Goal: Task Accomplishment & Management: Use online tool/utility

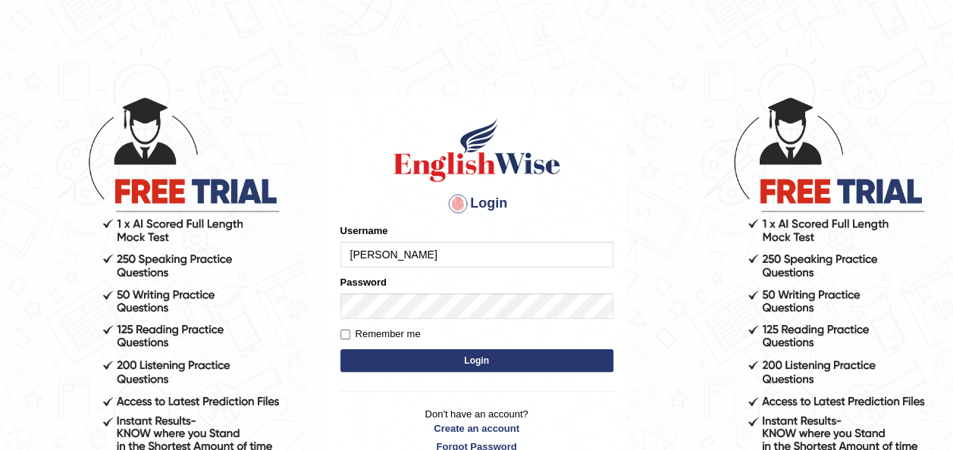
type input "bisakha"
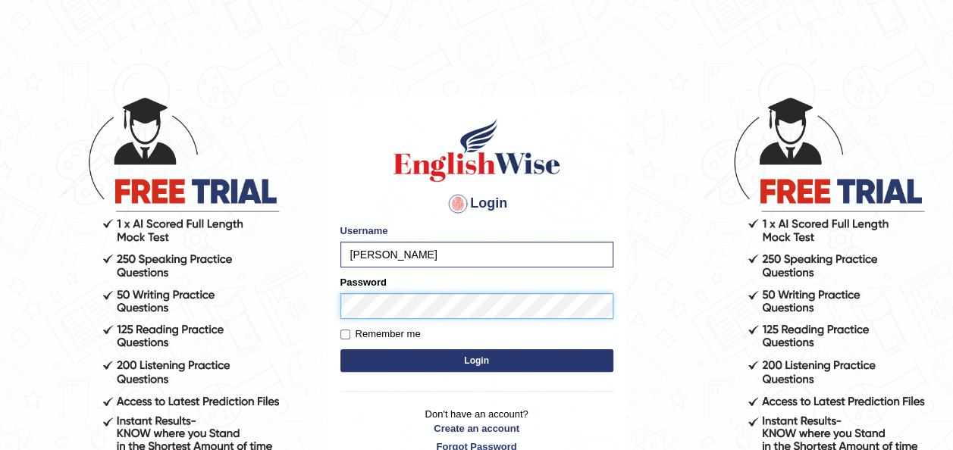
click at [340, 350] on button "Login" at bounding box center [476, 361] width 273 height 23
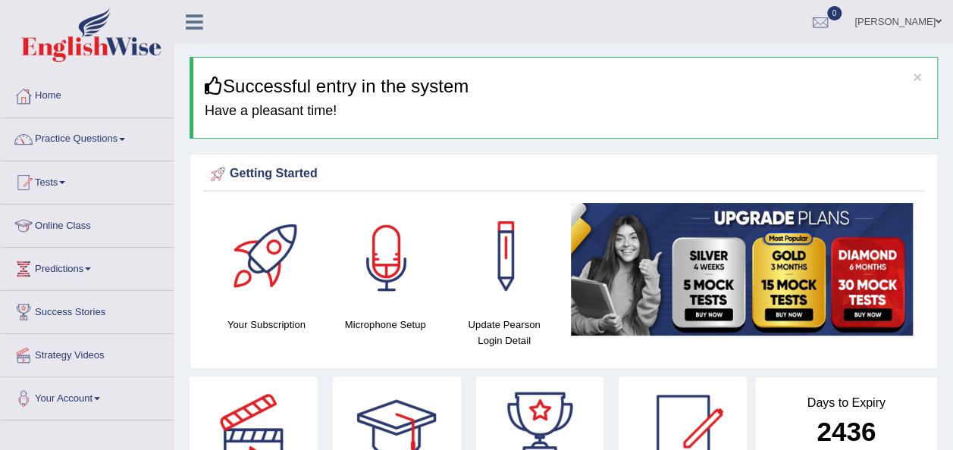
scroll to position [159, 0]
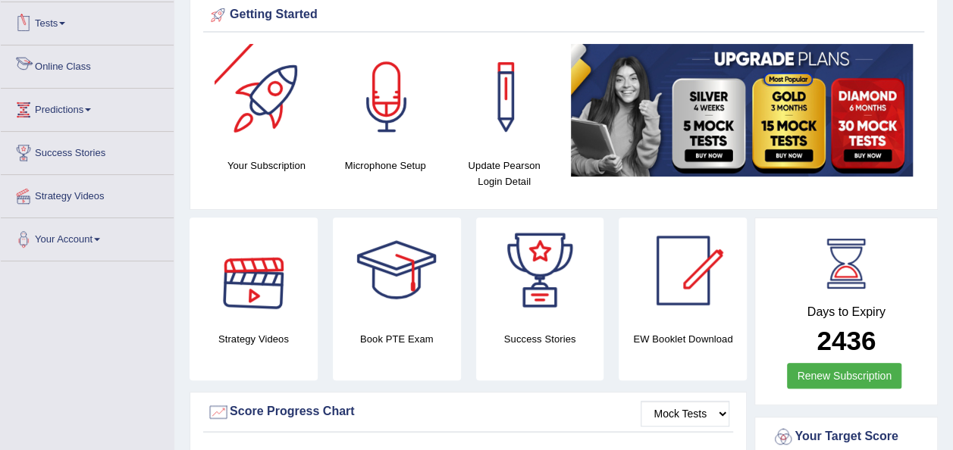
click at [93, 35] on link "Tests" at bounding box center [87, 21] width 173 height 38
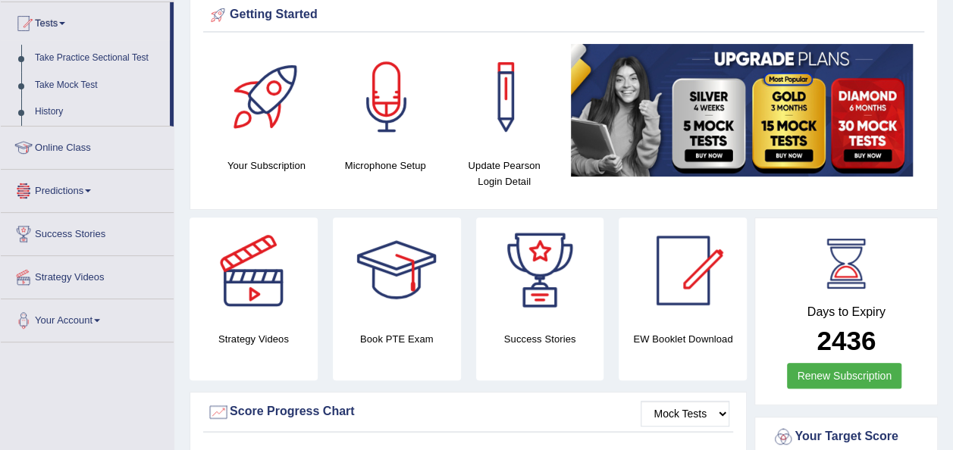
scroll to position [0, 0]
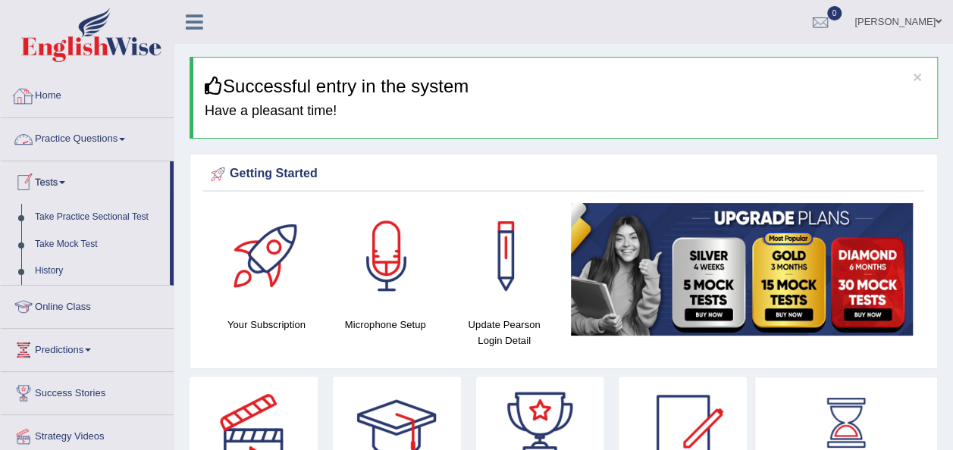
click at [74, 108] on link "Home" at bounding box center [87, 94] width 173 height 38
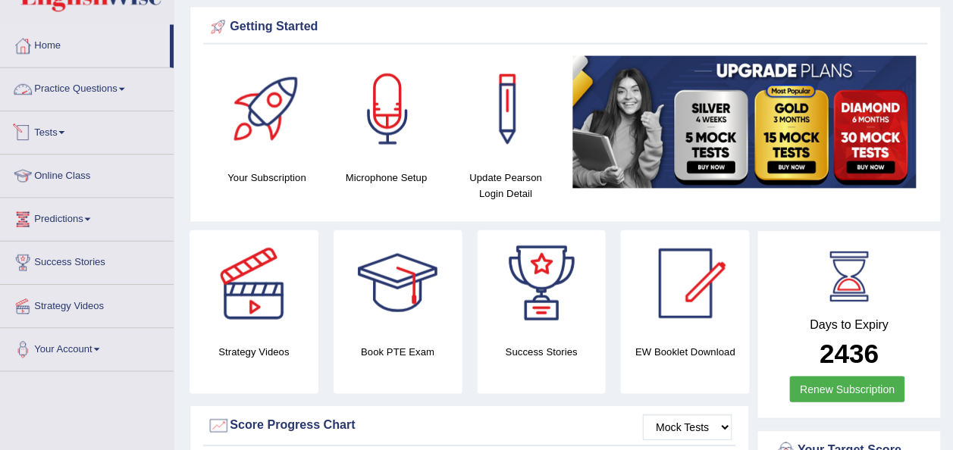
scroll to position [50, 0]
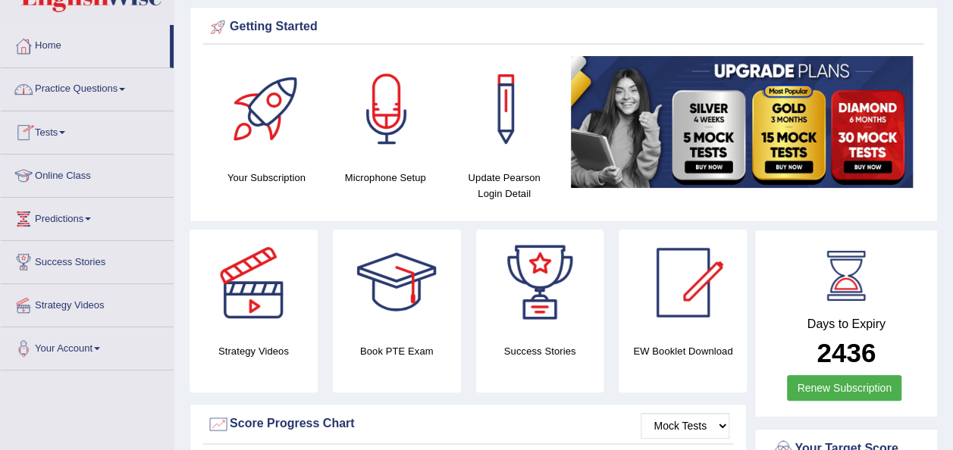
click at [67, 129] on link "Tests" at bounding box center [87, 130] width 173 height 38
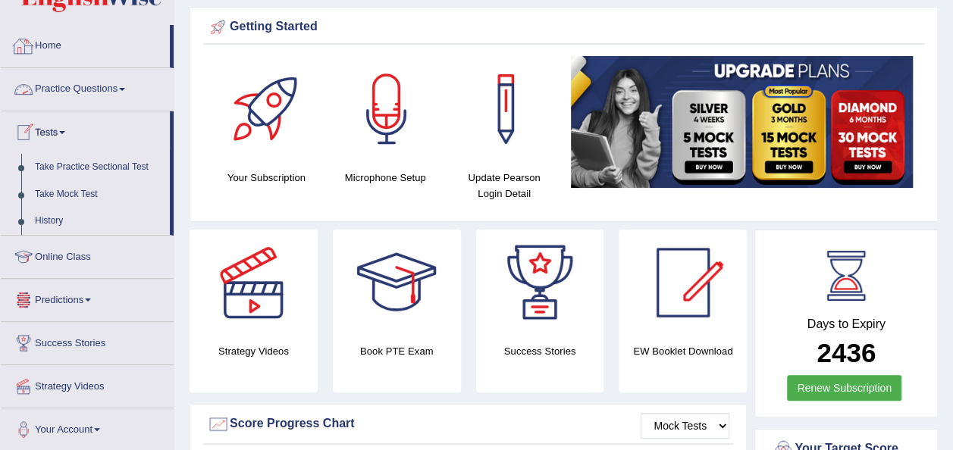
click at [79, 44] on link "Home" at bounding box center [85, 44] width 169 height 38
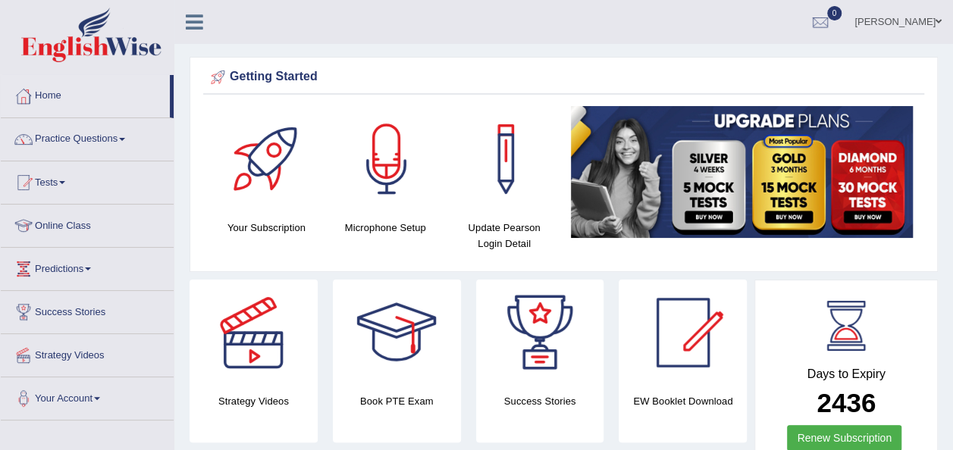
click at [193, 27] on icon at bounding box center [194, 22] width 17 height 20
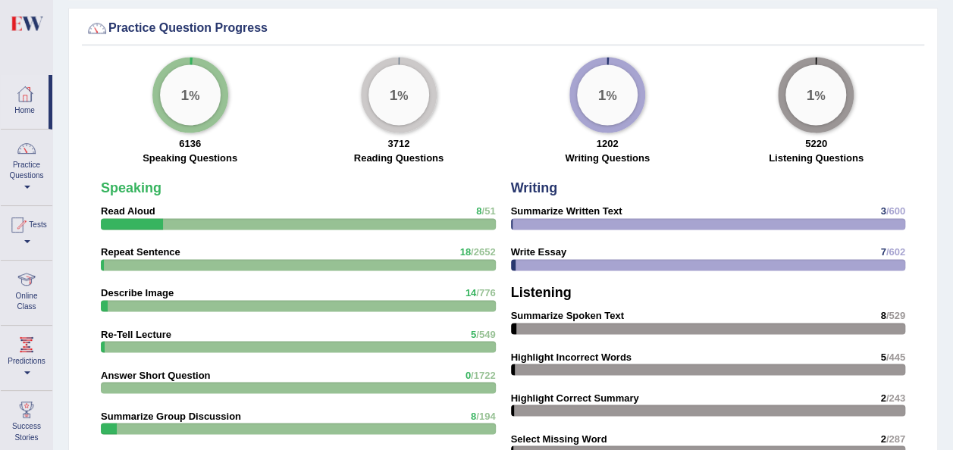
scroll to position [1104, 0]
click at [137, 180] on strong "Speaking" at bounding box center [131, 187] width 61 height 15
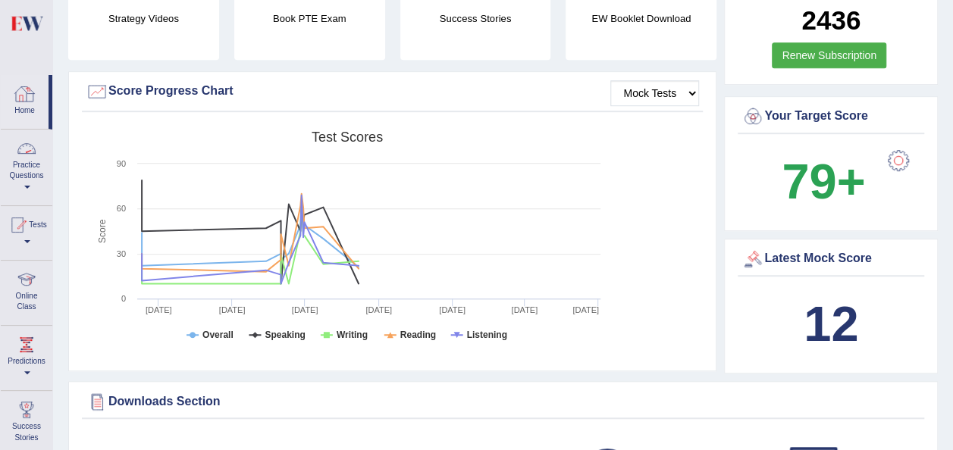
scroll to position [0, 0]
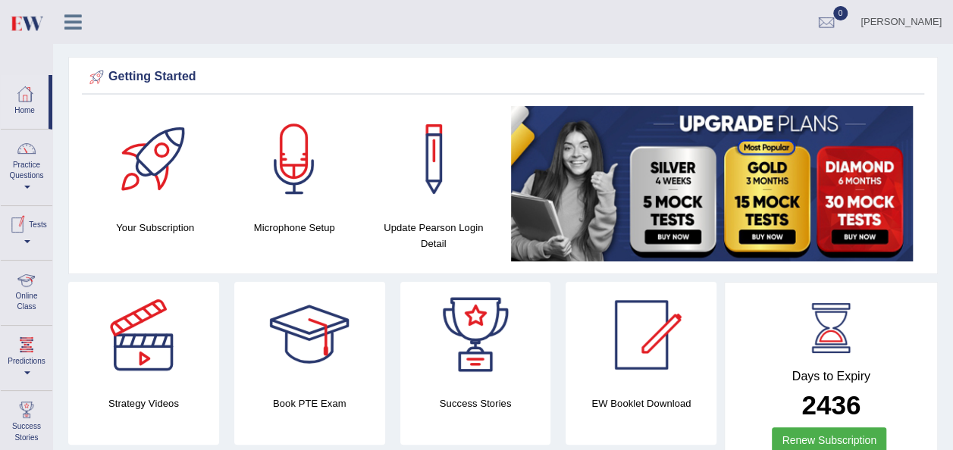
click at [23, 358] on link "Predictions" at bounding box center [27, 356] width 52 height 60
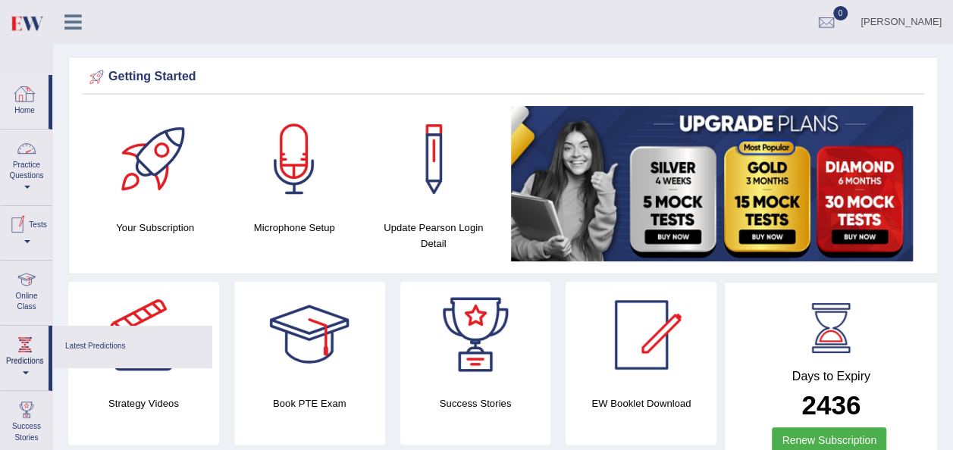
click at [20, 102] on div at bounding box center [25, 94] width 23 height 23
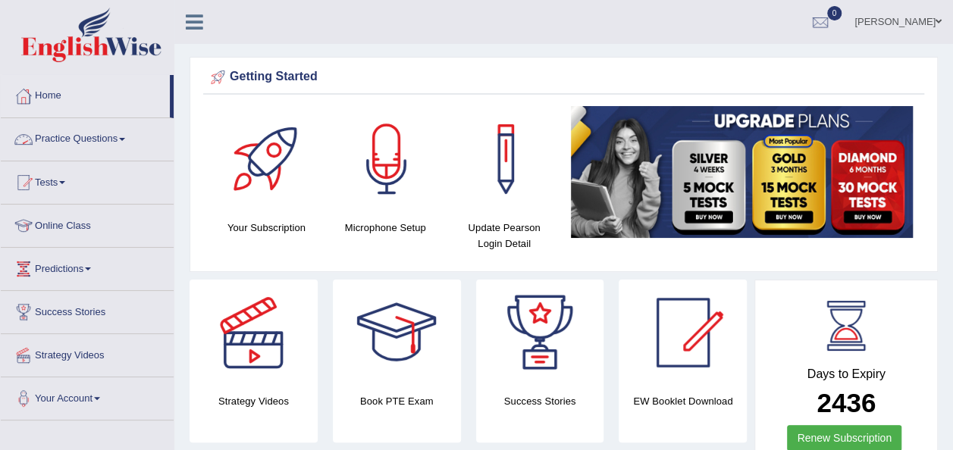
click at [96, 133] on link "Practice Questions" at bounding box center [87, 137] width 173 height 38
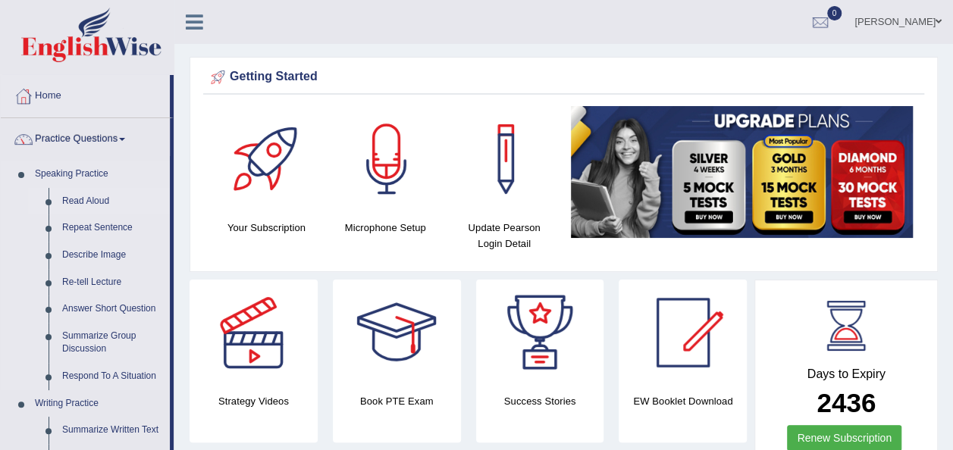
click at [80, 196] on link "Read Aloud" at bounding box center [112, 201] width 114 height 27
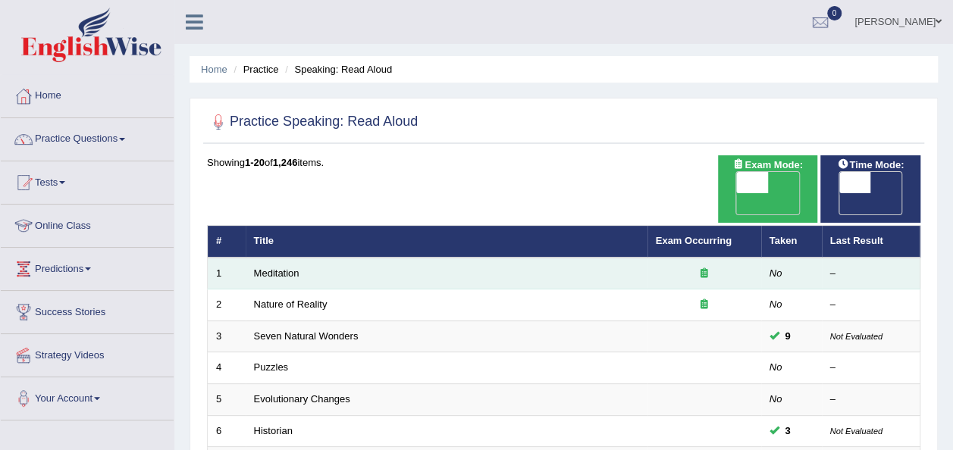
click at [334, 258] on td "Meditation" at bounding box center [447, 274] width 402 height 32
click at [284, 268] on link "Meditation" at bounding box center [276, 273] width 45 height 11
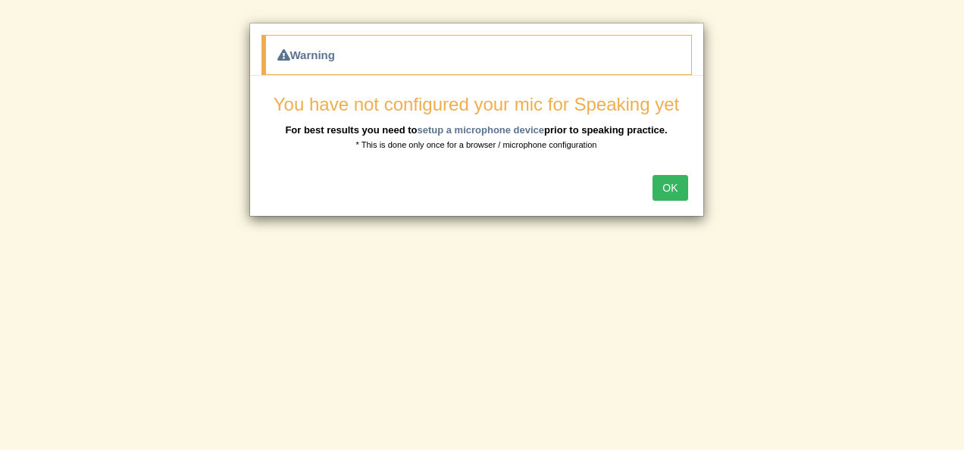
click at [664, 179] on button "OK" at bounding box center [670, 188] width 35 height 26
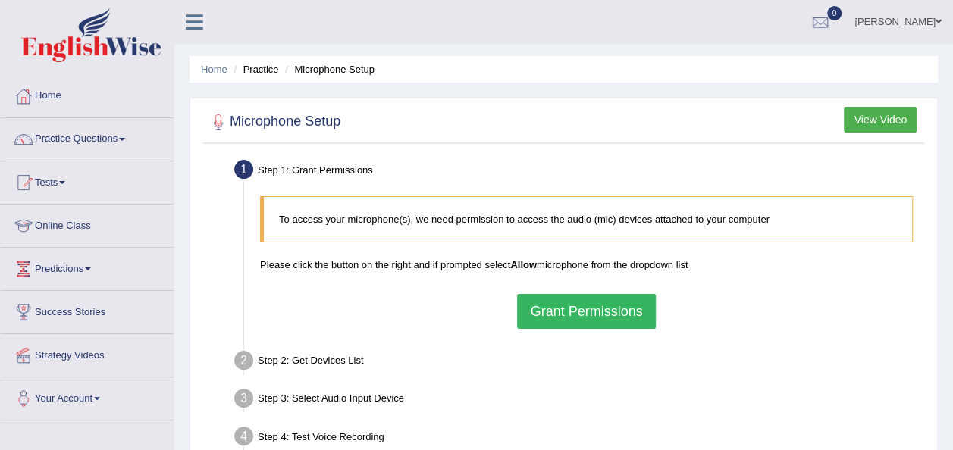
click at [543, 303] on button "Grant Permissions" at bounding box center [586, 311] width 138 height 35
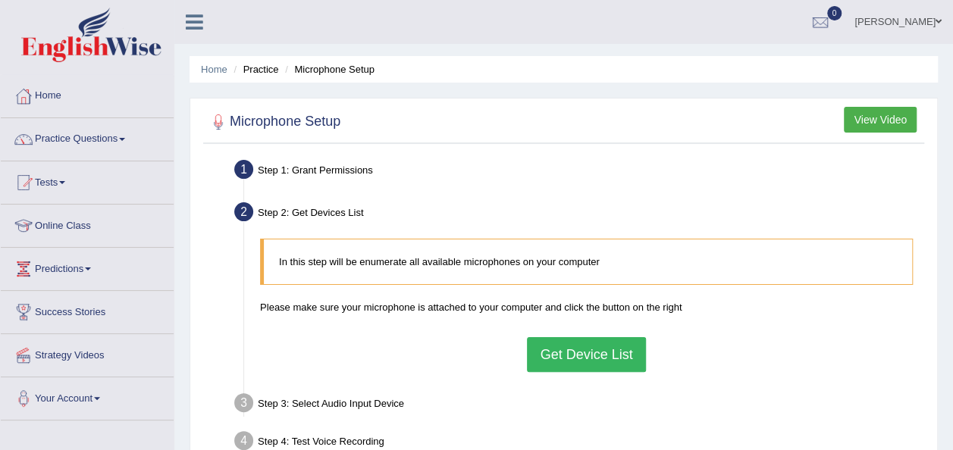
click at [350, 158] on div "Step 1: Grant Permissions" at bounding box center [578, 171] width 703 height 33
click at [85, 143] on link "Practice Questions" at bounding box center [87, 137] width 173 height 38
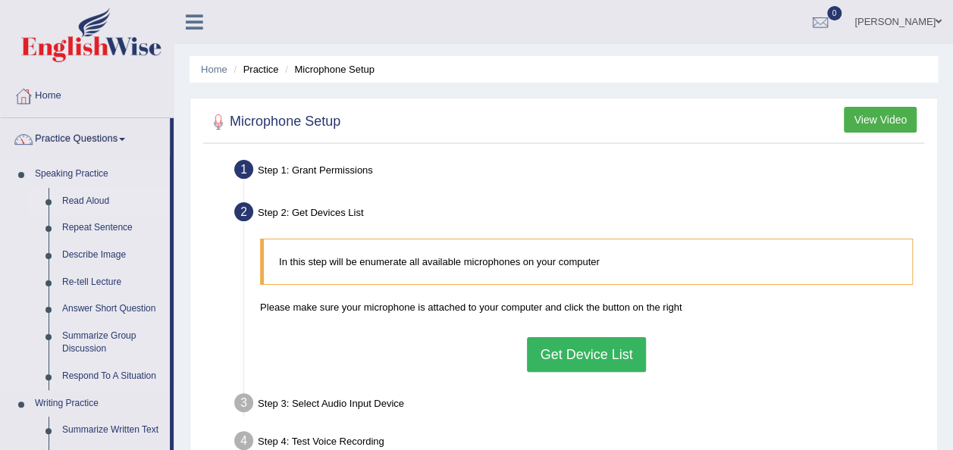
click at [100, 199] on link "Read Aloud" at bounding box center [112, 201] width 114 height 27
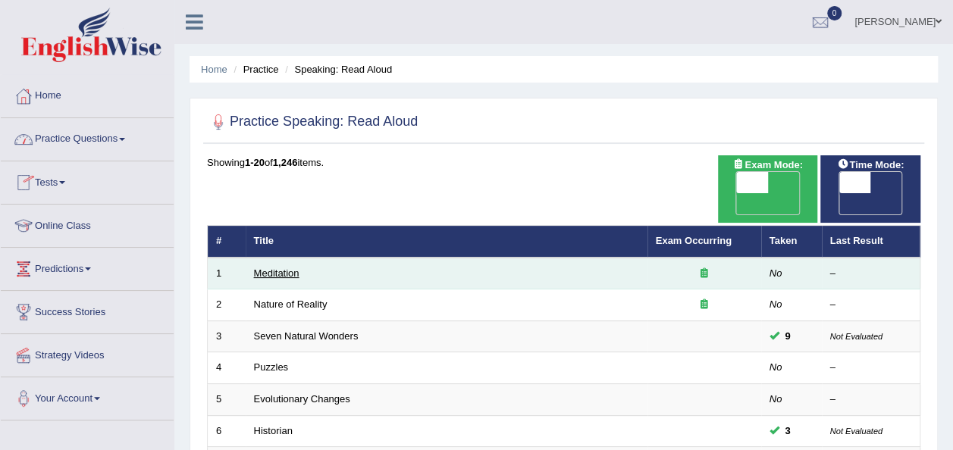
click at [279, 268] on link "Meditation" at bounding box center [276, 273] width 45 height 11
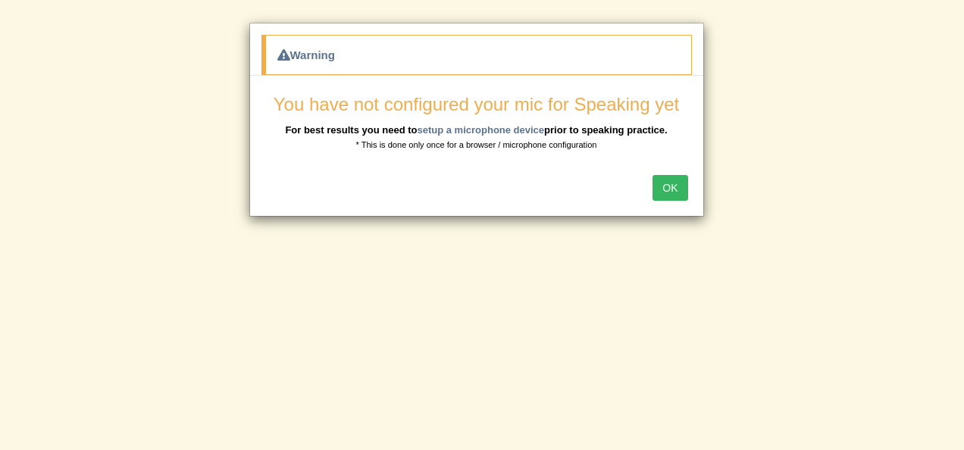
click at [664, 179] on button "OK" at bounding box center [670, 188] width 35 height 26
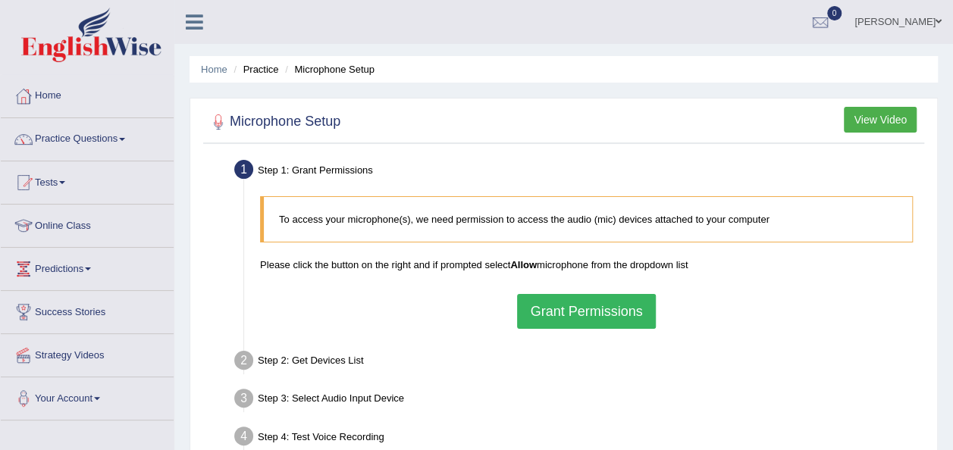
click at [587, 314] on button "Grant Permissions" at bounding box center [586, 311] width 138 height 35
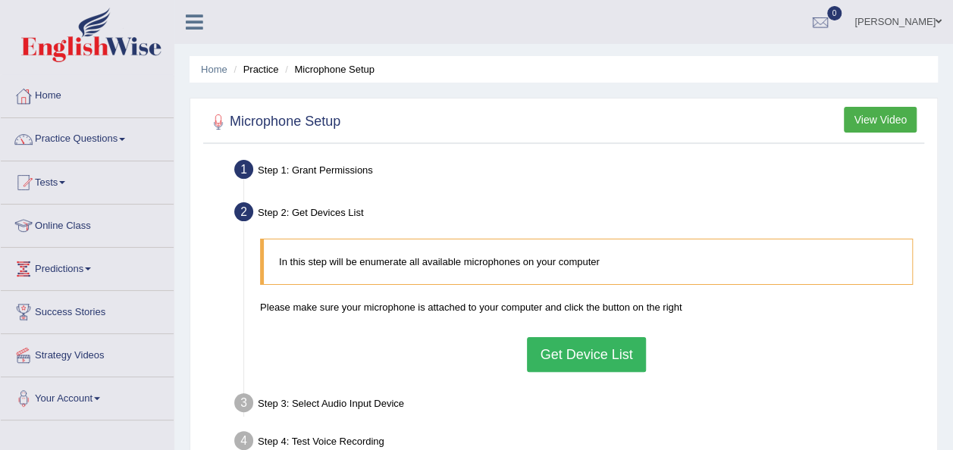
click at [583, 354] on button "Get Device List" at bounding box center [586, 354] width 118 height 35
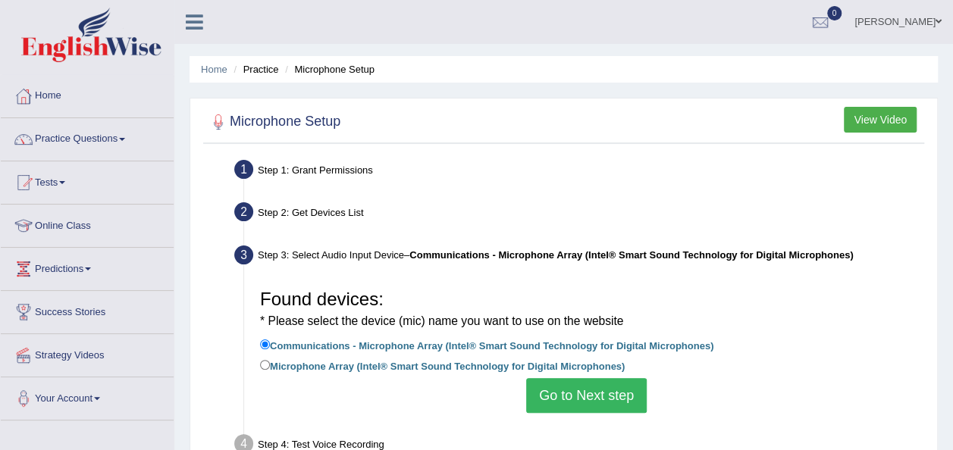
click at [581, 399] on button "Go to Next step" at bounding box center [586, 395] width 121 height 35
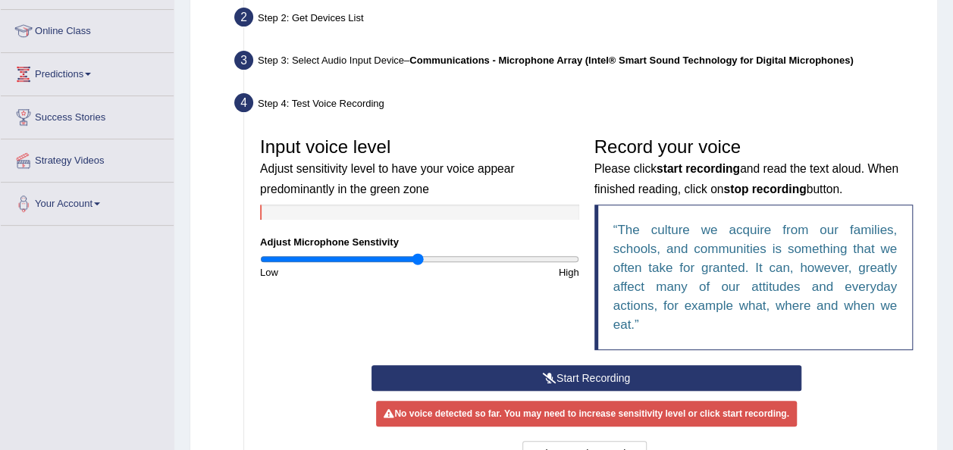
scroll to position [196, 0]
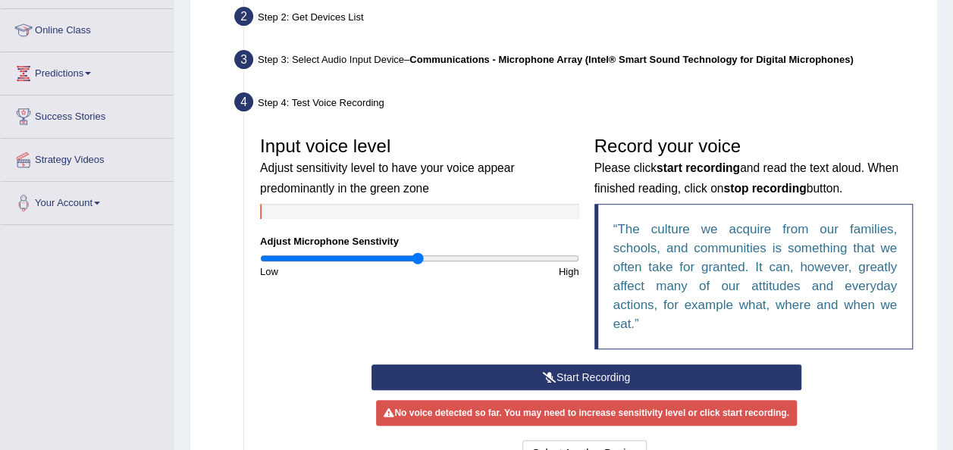
click at [576, 372] on button "Start Recording" at bounding box center [587, 378] width 430 height 26
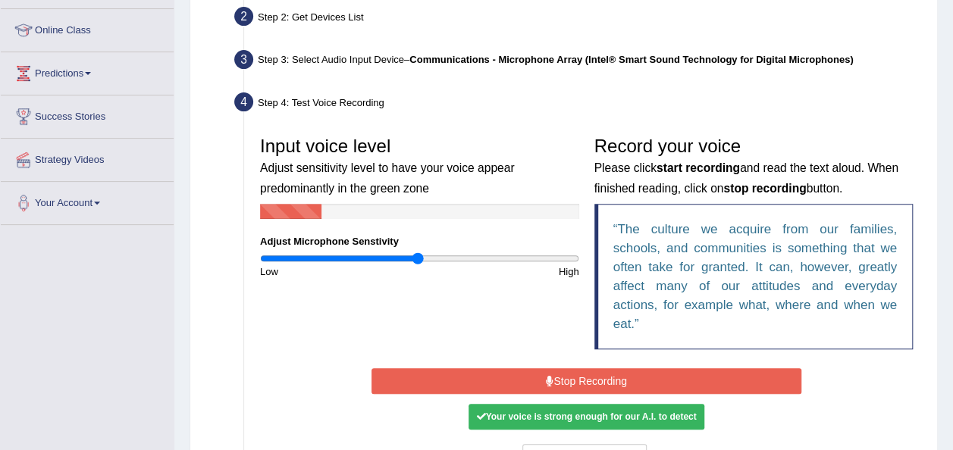
click at [576, 372] on button "Stop Recording" at bounding box center [587, 382] width 430 height 26
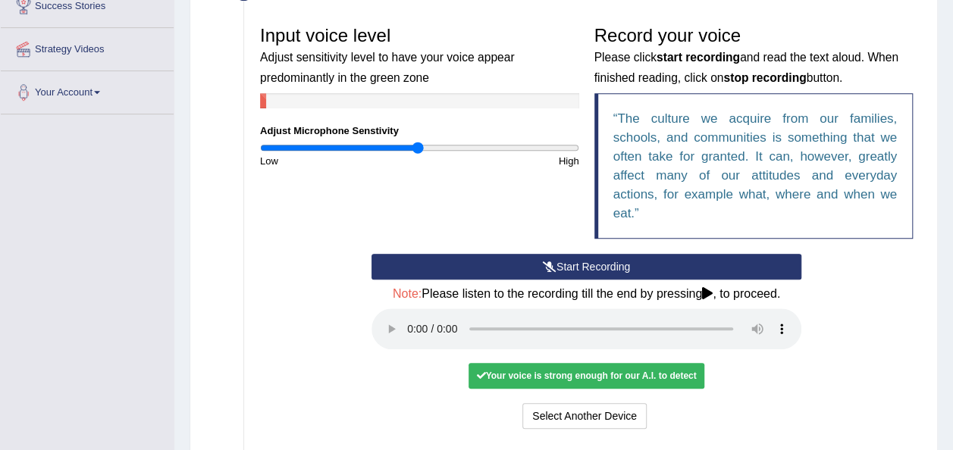
scroll to position [315, 0]
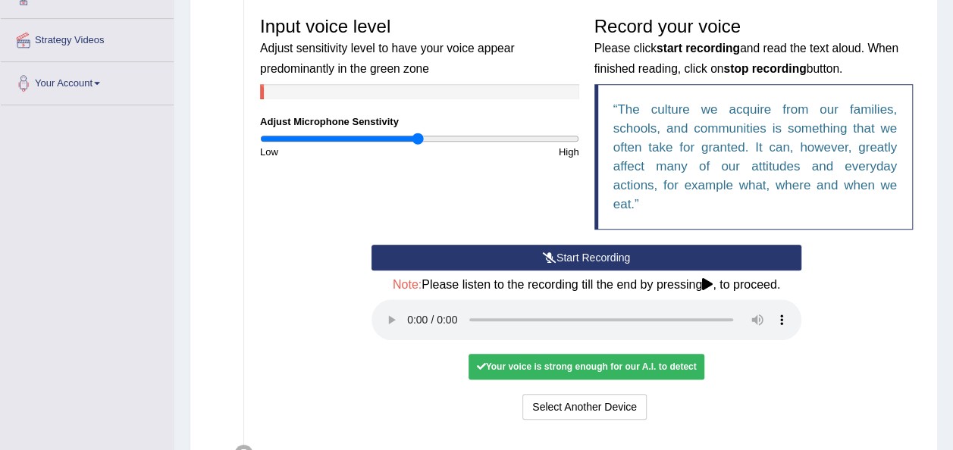
click at [563, 367] on div "Your voice is strong enough for our A.I. to detect" at bounding box center [586, 367] width 235 height 26
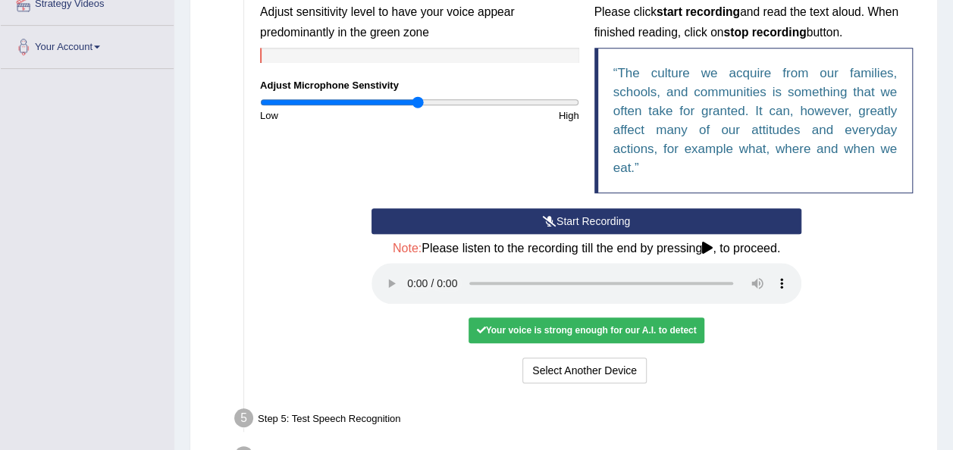
scroll to position [357, 0]
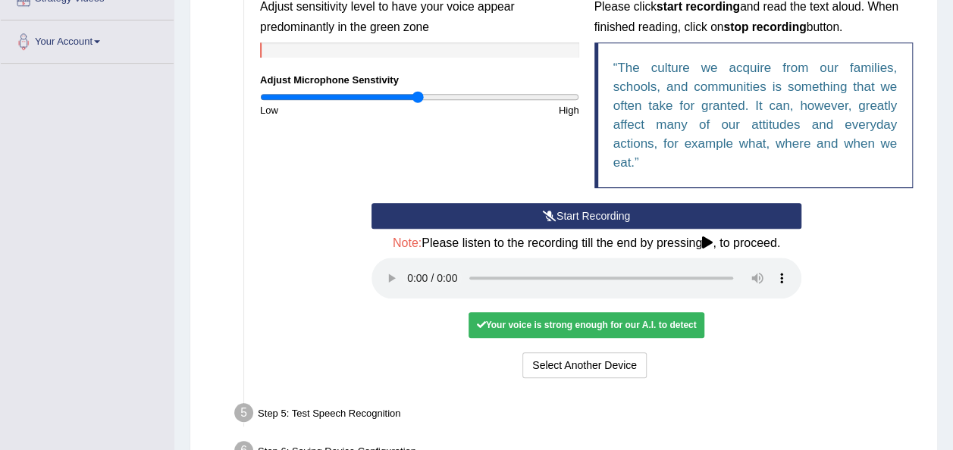
click at [544, 319] on div "Your voice is strong enough for our A.I. to detect" at bounding box center [586, 325] width 235 height 26
click at [707, 237] on icon at bounding box center [707, 243] width 11 height 12
click at [635, 321] on div "Your voice is strong enough for our A.I. to detect" at bounding box center [586, 325] width 235 height 26
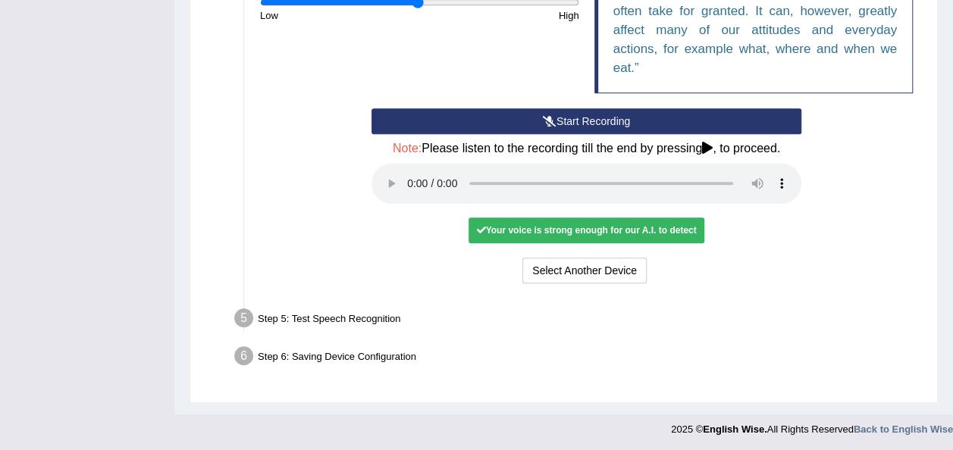
click at [700, 146] on h4 "Note: Please listen to the recording till the end by pressing , to proceed." at bounding box center [587, 149] width 430 height 14
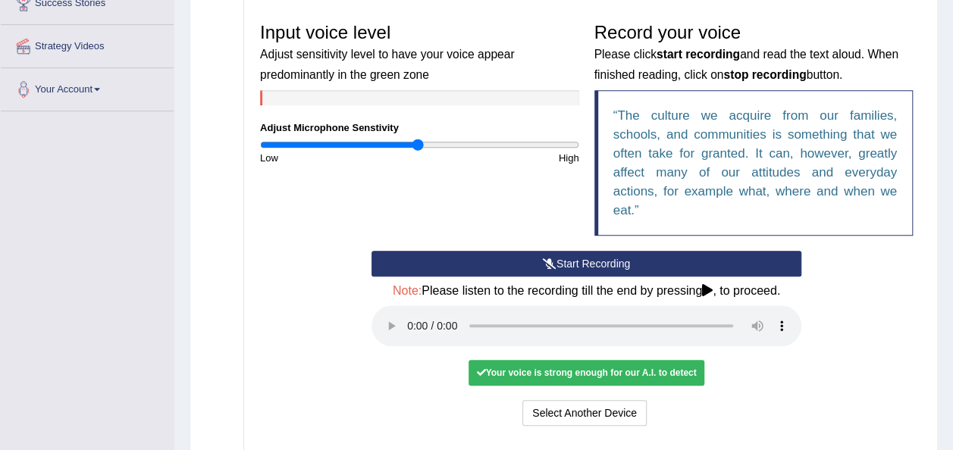
scroll to position [309, 0]
click at [560, 267] on button "Start Recording" at bounding box center [587, 264] width 430 height 26
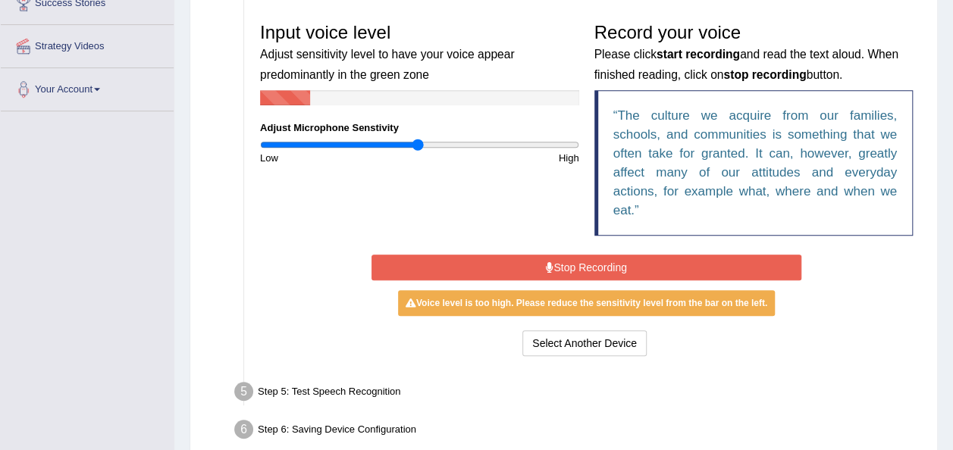
click at [560, 267] on button "Stop Recording" at bounding box center [587, 268] width 430 height 26
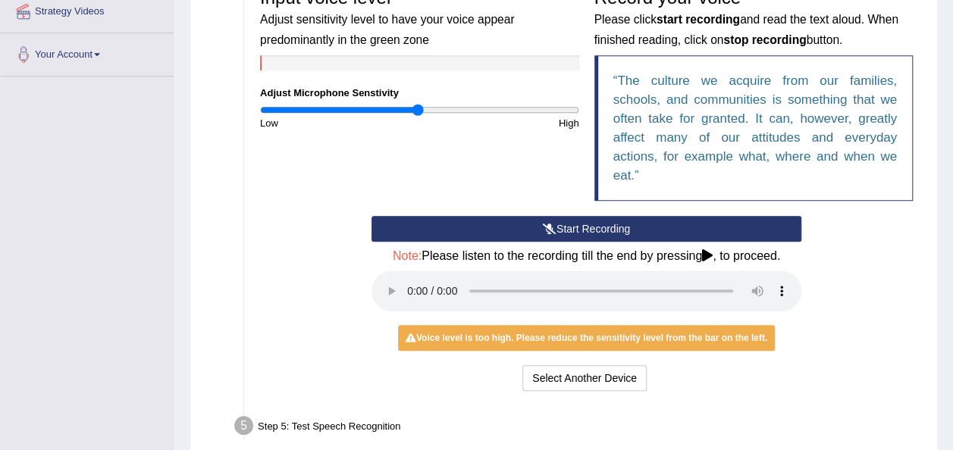
scroll to position [347, 0]
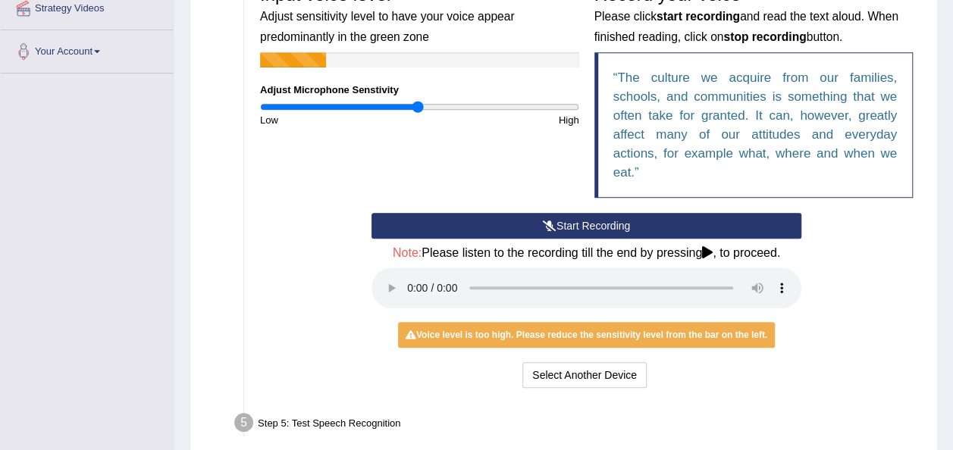
click at [593, 228] on button "Start Recording" at bounding box center [587, 226] width 430 height 26
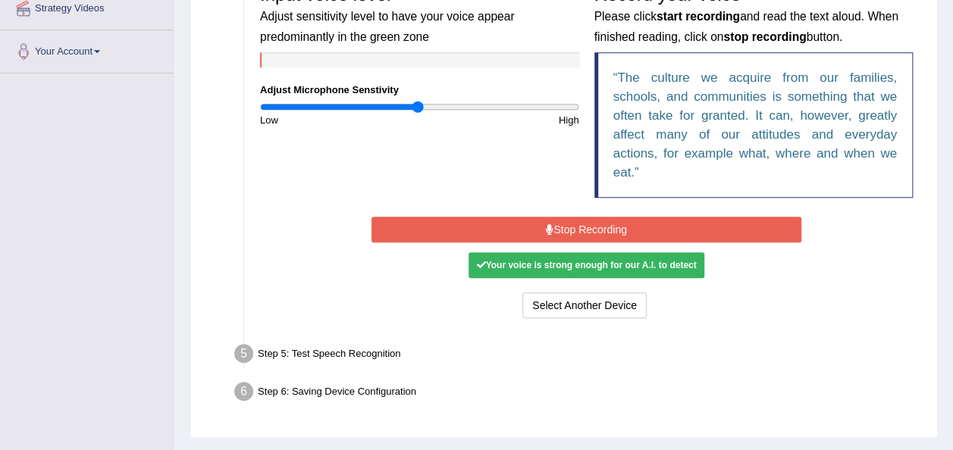
click at [575, 226] on button "Stop Recording" at bounding box center [587, 230] width 430 height 26
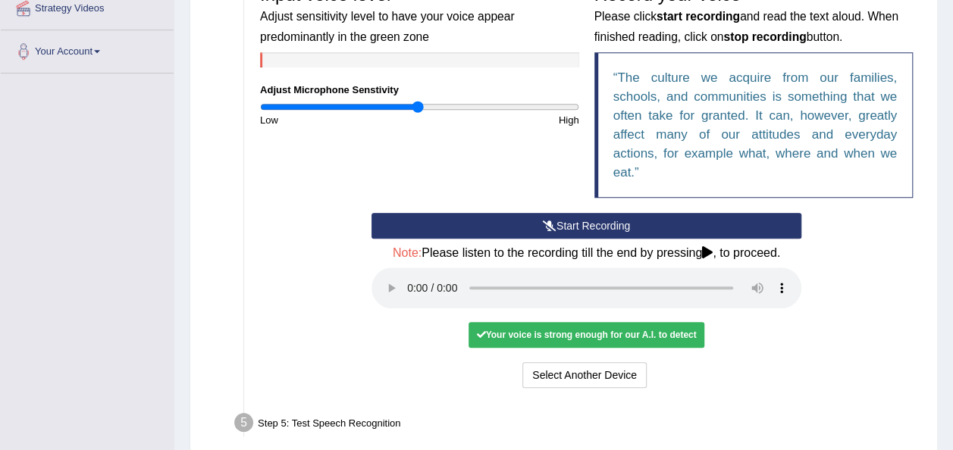
scroll to position [452, 0]
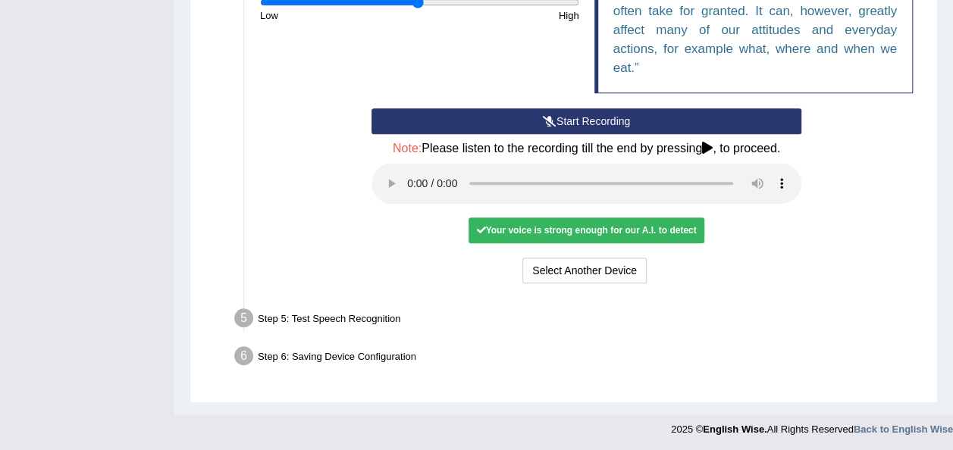
click at [705, 146] on icon at bounding box center [707, 148] width 11 height 12
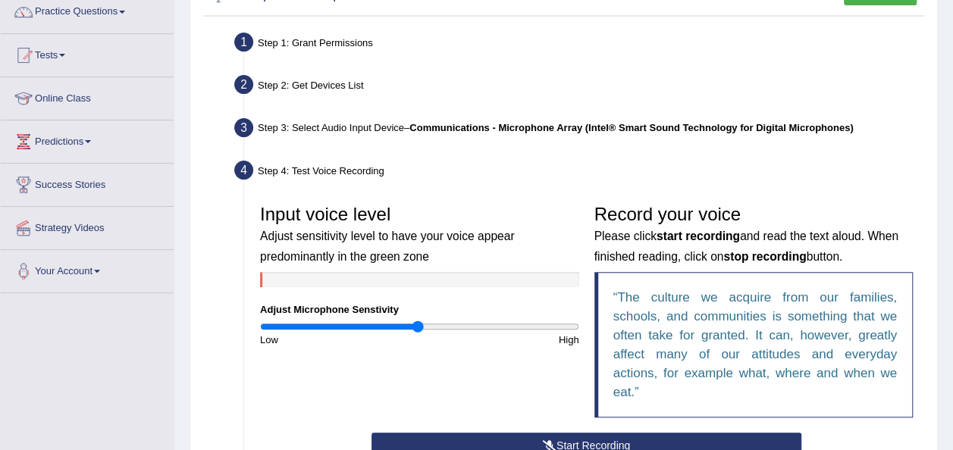
scroll to position [132, 0]
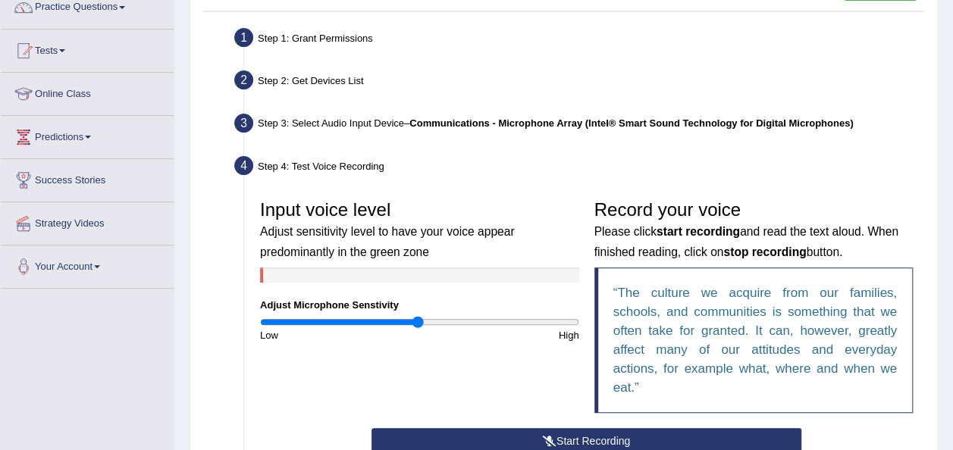
click at [560, 208] on h3 "Input voice level Adjust sensitivity level to have your voice appear predominan…" at bounding box center [419, 230] width 319 height 60
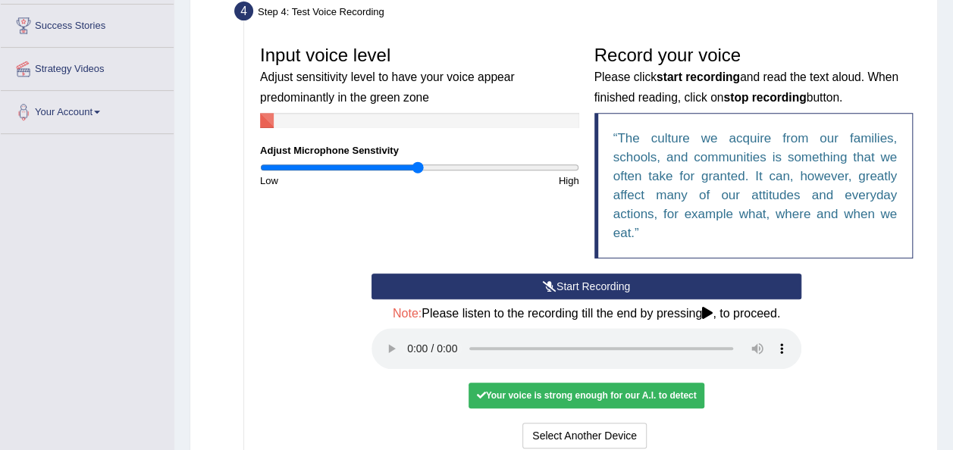
scroll to position [299, 0]
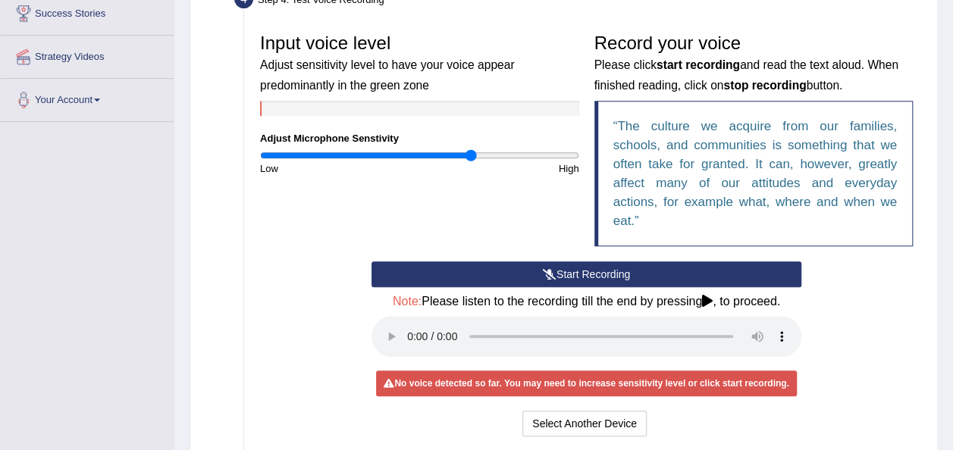
drag, startPoint x: 416, startPoint y: 157, endPoint x: 471, endPoint y: 164, distance: 55.0
click at [471, 162] on input "range" at bounding box center [419, 155] width 319 height 12
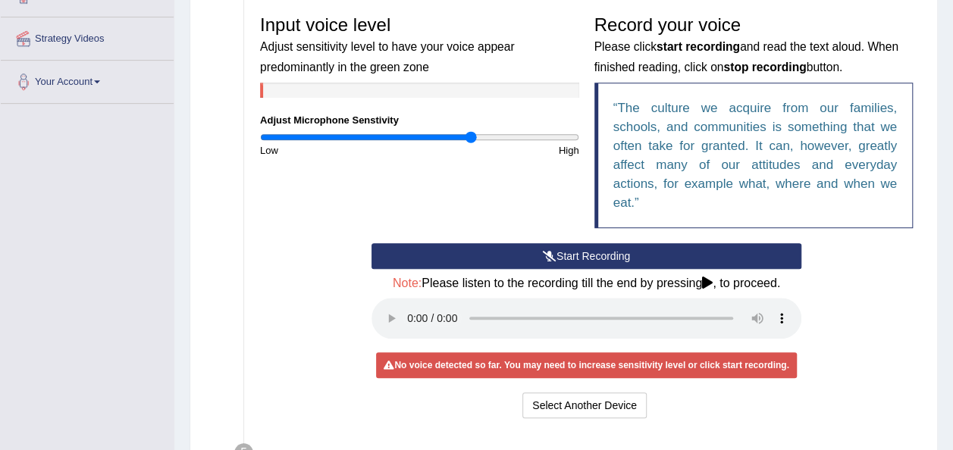
scroll to position [318, 0]
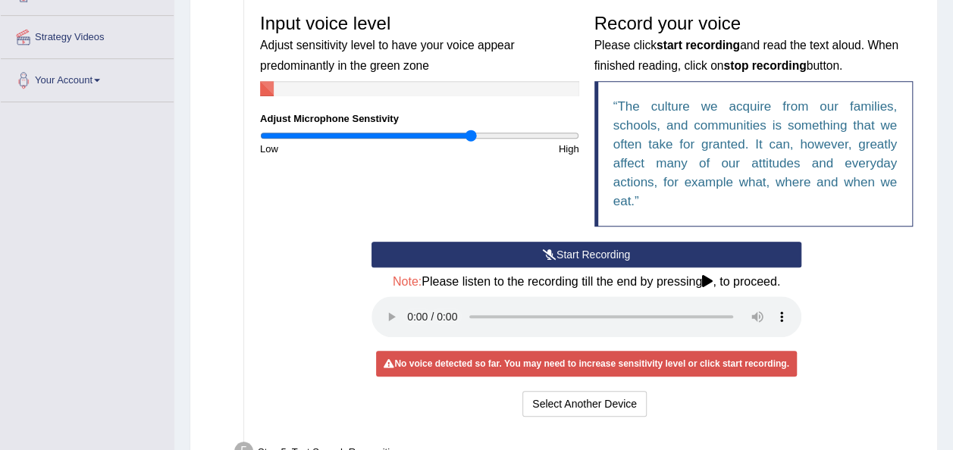
click at [561, 255] on button "Start Recording" at bounding box center [587, 255] width 430 height 26
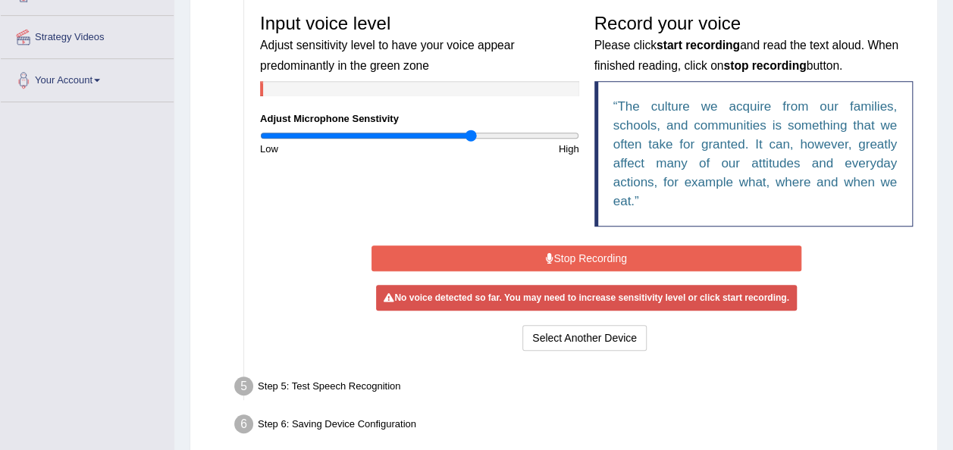
click at [561, 255] on button "Stop Recording" at bounding box center [587, 259] width 430 height 26
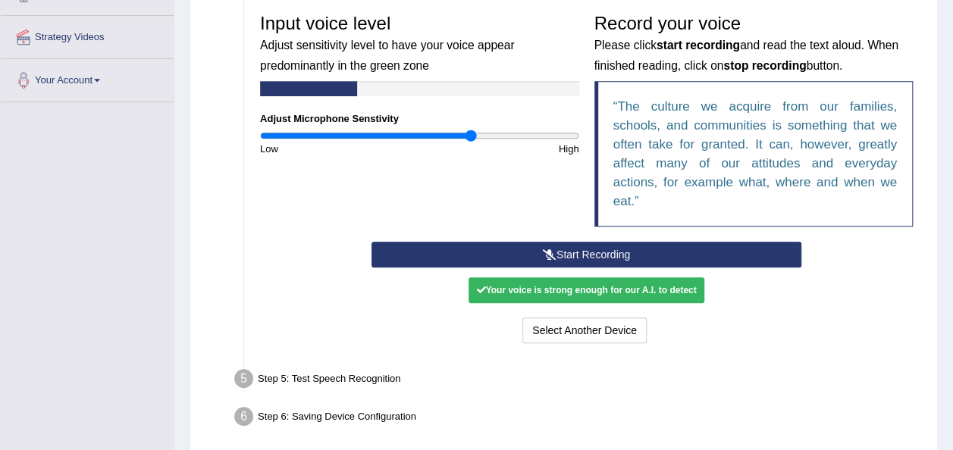
click at [561, 255] on button "Start Recording" at bounding box center [587, 255] width 430 height 26
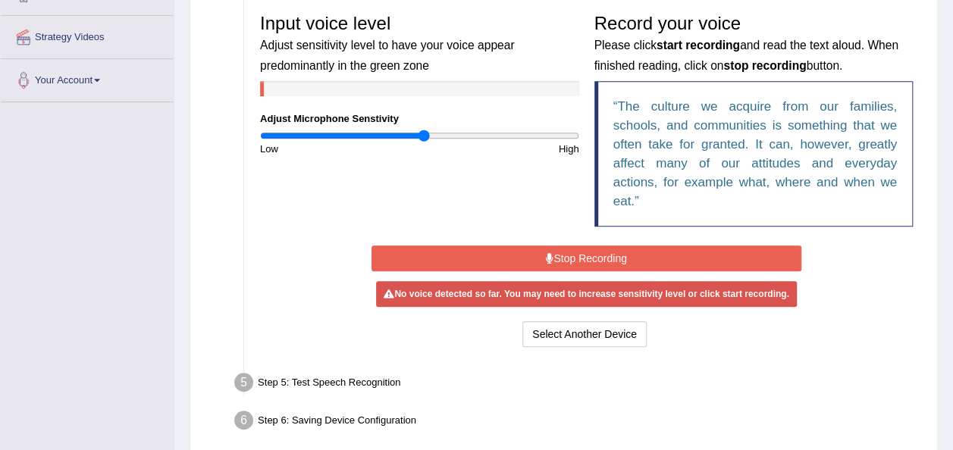
drag, startPoint x: 467, startPoint y: 136, endPoint x: 424, endPoint y: 138, distance: 43.2
click at [424, 138] on input "range" at bounding box center [419, 136] width 319 height 12
drag, startPoint x: 414, startPoint y: 132, endPoint x: 394, endPoint y: 138, distance: 20.6
click at [394, 138] on input "range" at bounding box center [419, 136] width 319 height 12
click at [525, 256] on button "Stop Recording" at bounding box center [587, 259] width 430 height 26
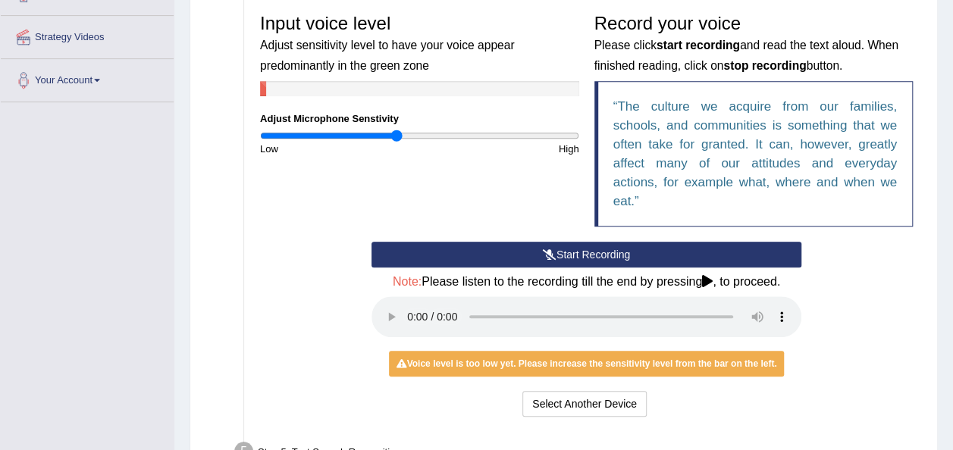
click at [525, 256] on button "Start Recording" at bounding box center [587, 255] width 430 height 26
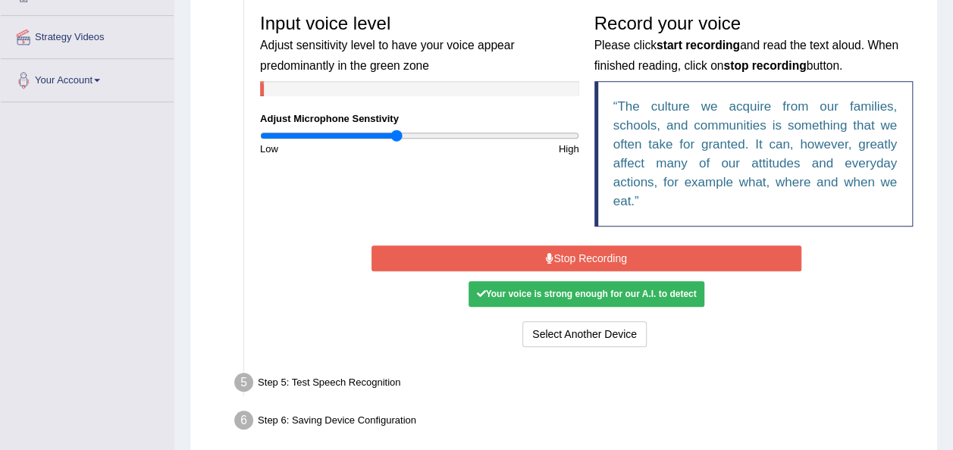
click at [517, 295] on div "Your voice is strong enough for our A.I. to detect" at bounding box center [586, 294] width 235 height 26
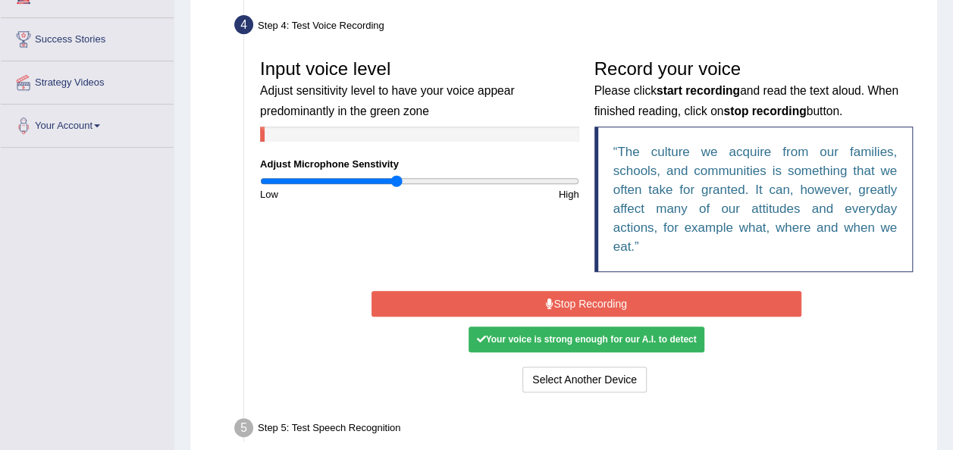
scroll to position [271, 0]
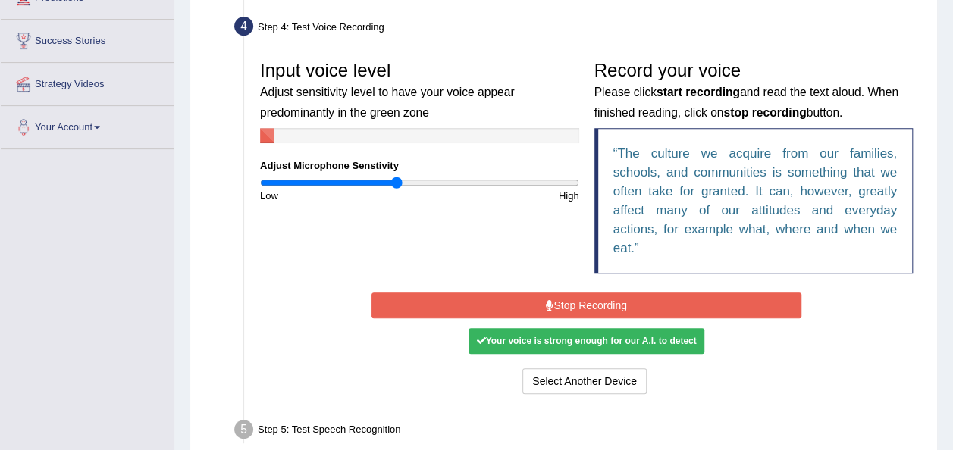
click at [585, 293] on button "Stop Recording" at bounding box center [587, 306] width 430 height 26
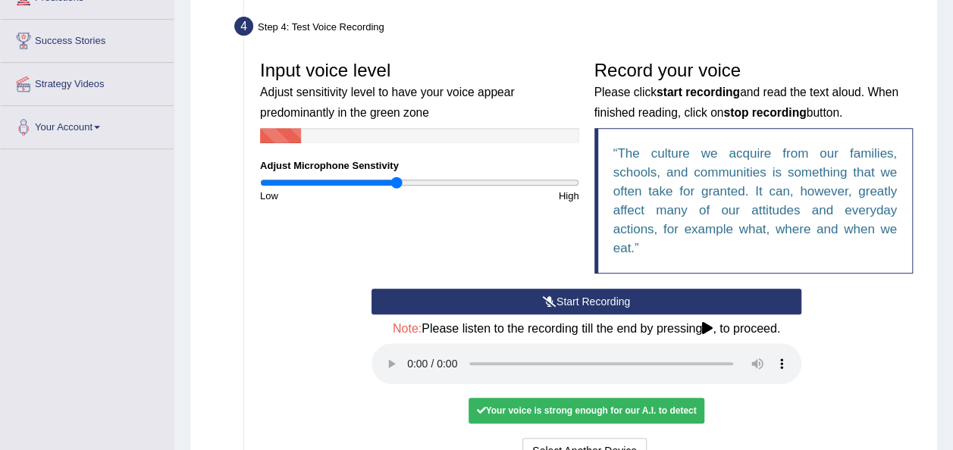
click at [554, 406] on div "Your voice is strong enough for our A.I. to detect" at bounding box center [586, 411] width 235 height 26
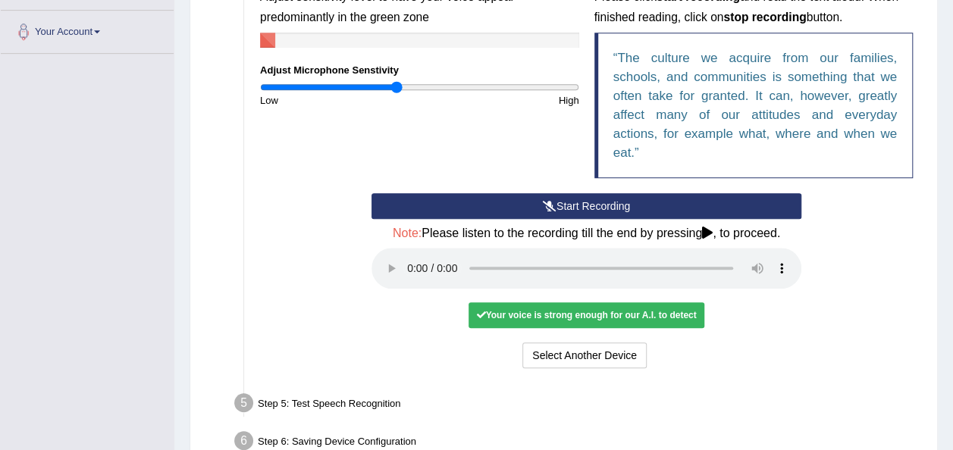
scroll to position [452, 0]
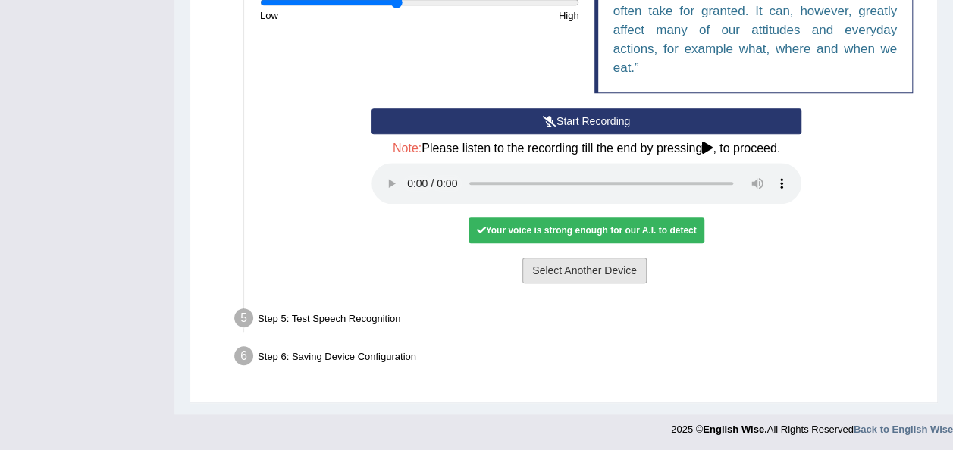
click at [560, 279] on button "Select Another Device" at bounding box center [584, 271] width 124 height 26
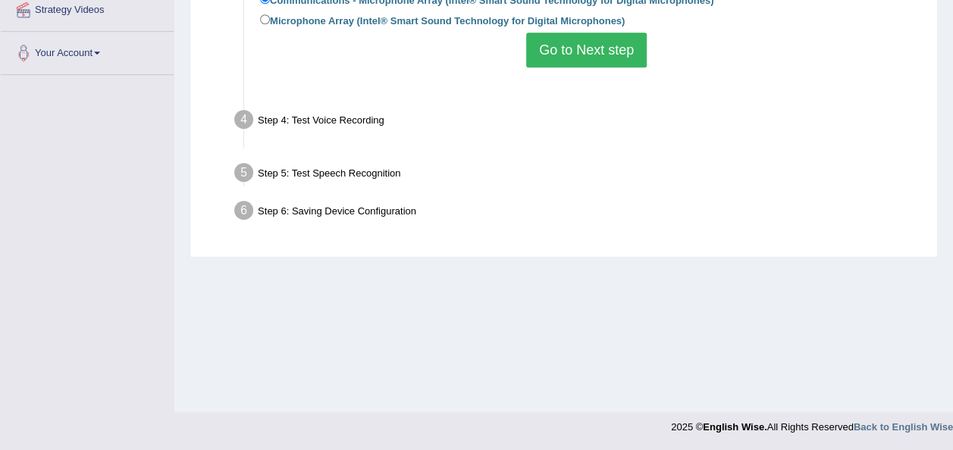
scroll to position [346, 0]
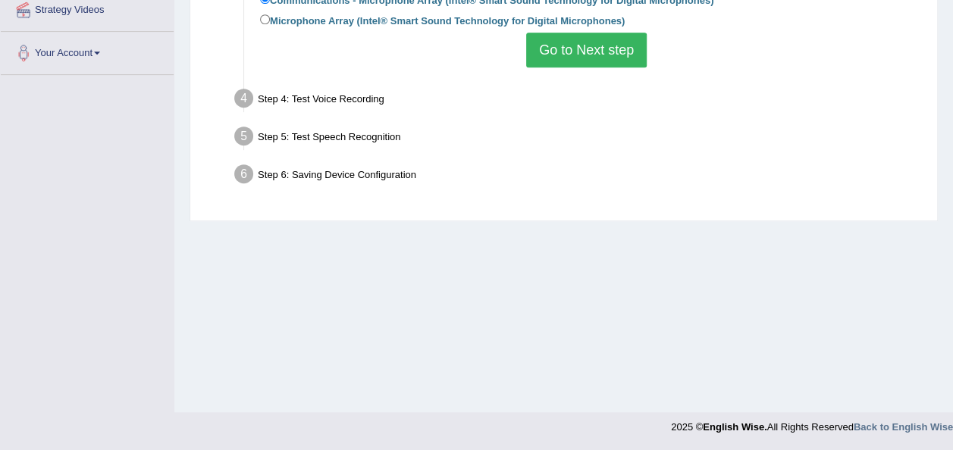
click at [544, 49] on button "Go to Next step" at bounding box center [586, 50] width 121 height 35
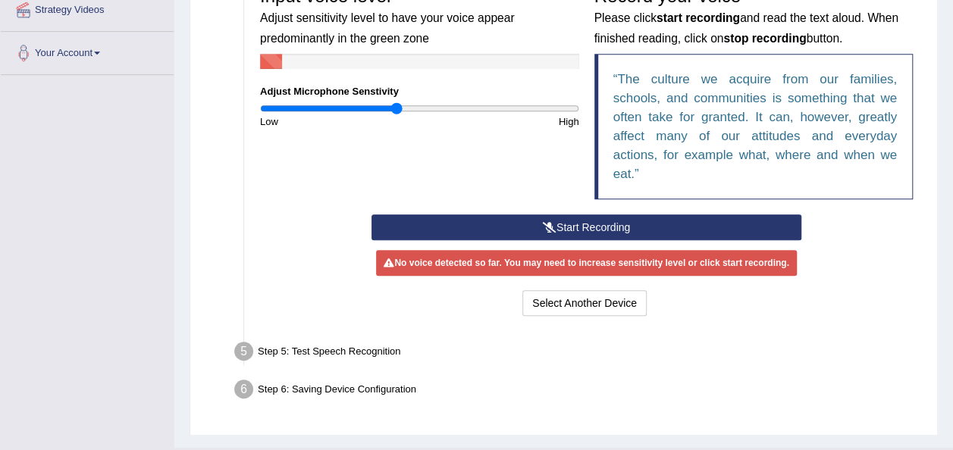
click at [494, 225] on button "Start Recording" at bounding box center [587, 228] width 430 height 26
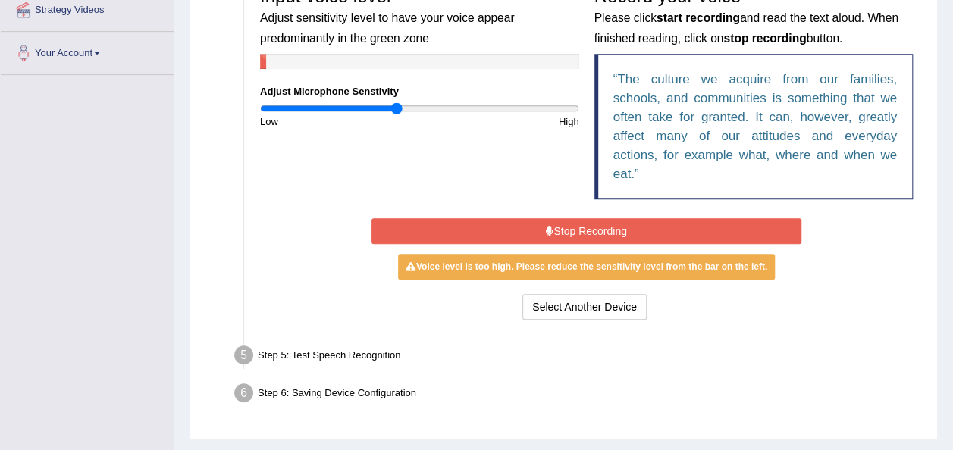
click at [494, 225] on button "Stop Recording" at bounding box center [587, 231] width 430 height 26
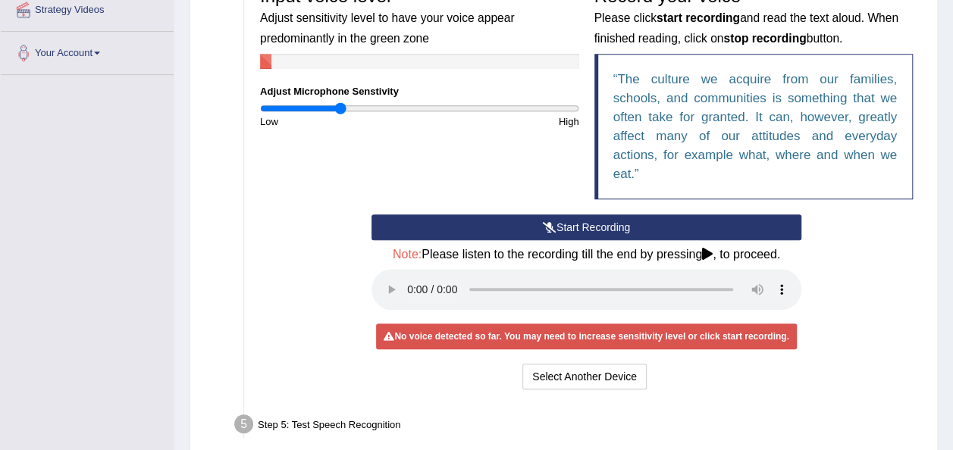
drag, startPoint x: 393, startPoint y: 106, endPoint x: 340, endPoint y: 110, distance: 52.5
click at [340, 110] on input "range" at bounding box center [419, 108] width 319 height 12
click at [524, 220] on button "Start Recording" at bounding box center [587, 228] width 430 height 26
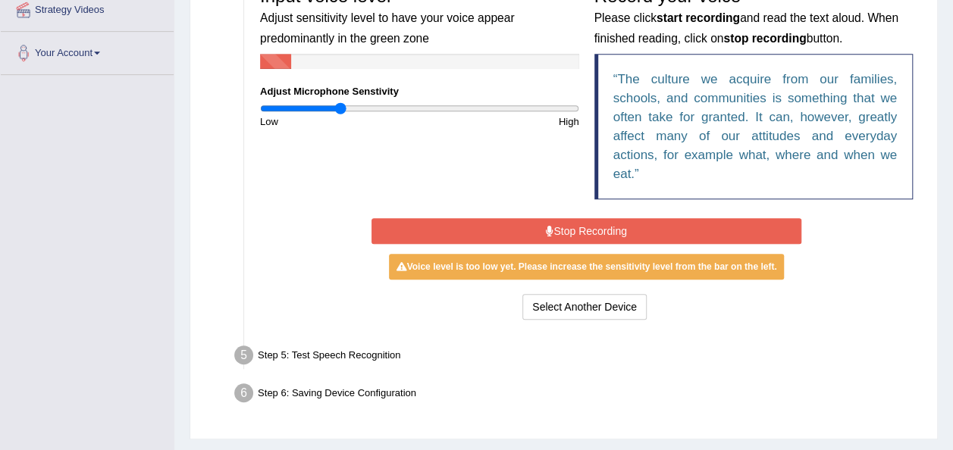
click at [524, 220] on button "Stop Recording" at bounding box center [587, 231] width 430 height 26
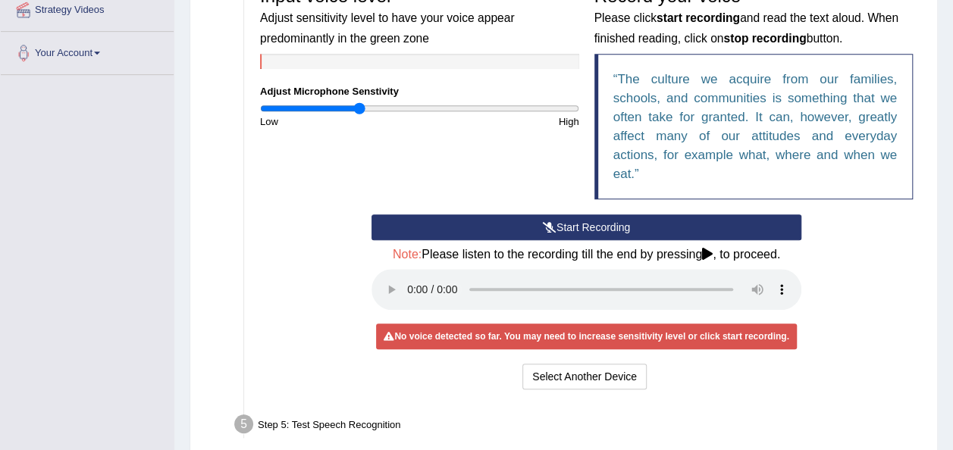
type input "0.62"
click at [360, 107] on input "range" at bounding box center [419, 108] width 319 height 12
click at [559, 221] on button "Start Recording" at bounding box center [587, 228] width 430 height 26
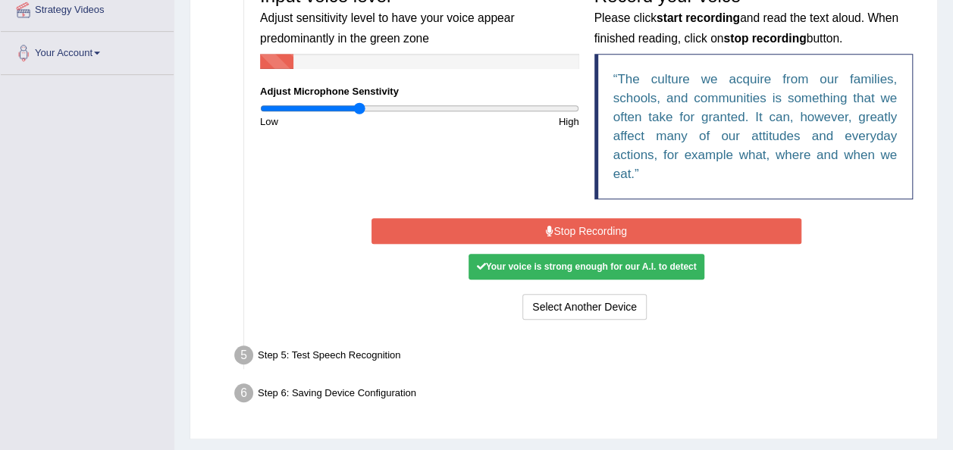
click at [559, 221] on button "Stop Recording" at bounding box center [587, 231] width 430 height 26
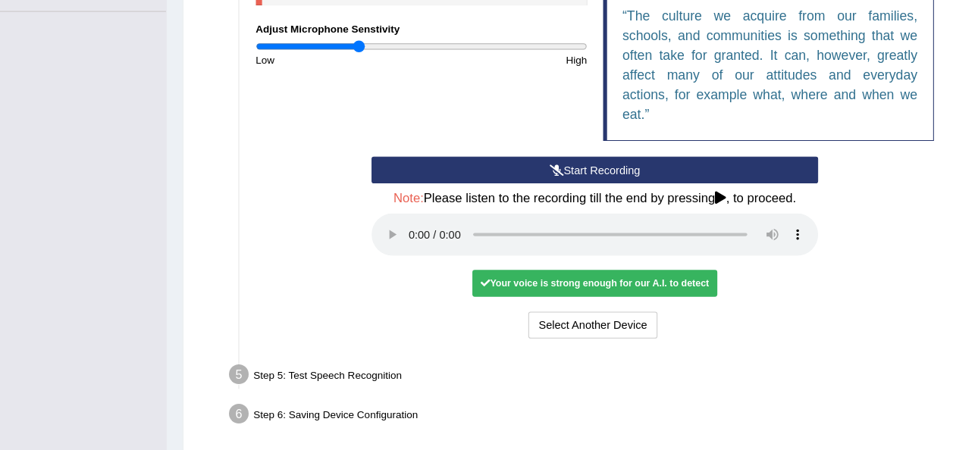
scroll to position [397, 0]
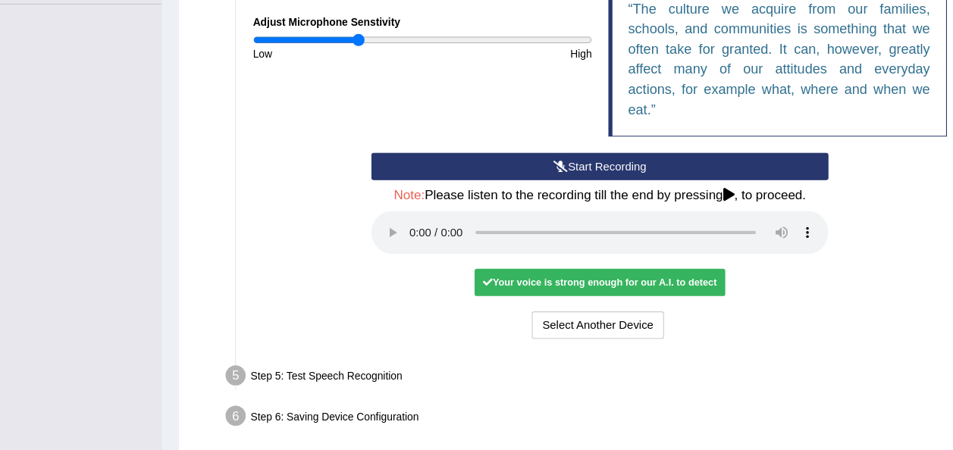
click at [324, 369] on div "Step 5: Test Speech Recognition" at bounding box center [578, 375] width 703 height 33
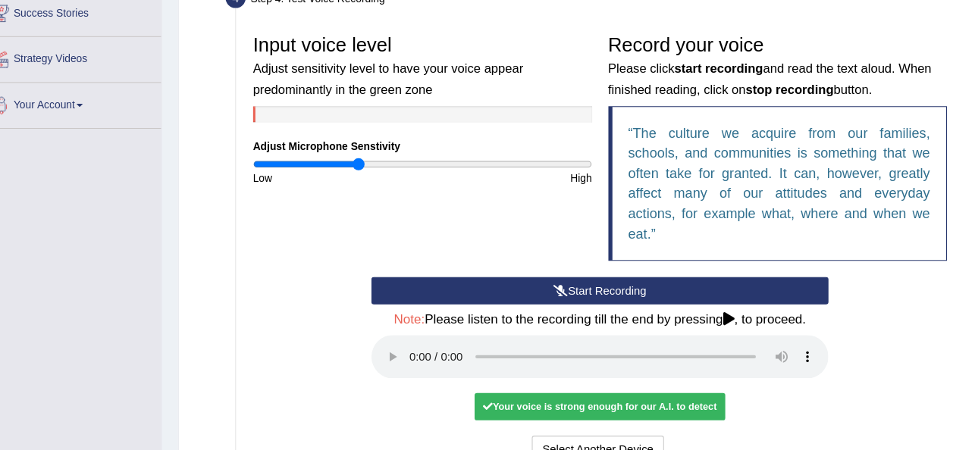
scroll to position [299, 0]
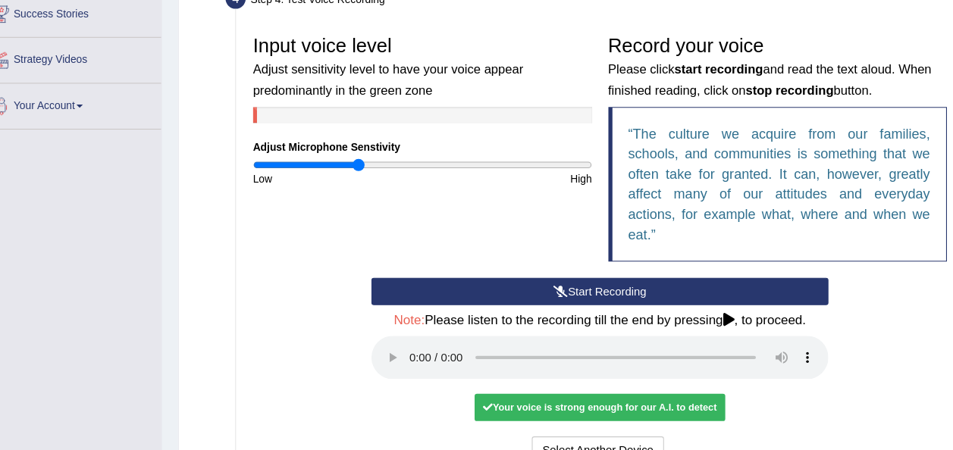
click at [704, 299] on icon at bounding box center [707, 301] width 11 height 12
click at [754, 339] on div "Start Recording Stop Recording Note: Please listen to the recording till the en…" at bounding box center [586, 351] width 668 height 179
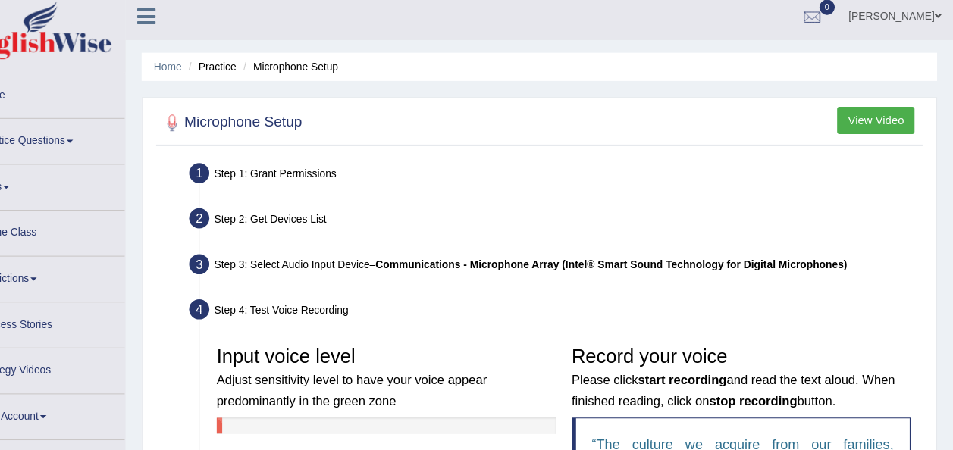
scroll to position [0, 0]
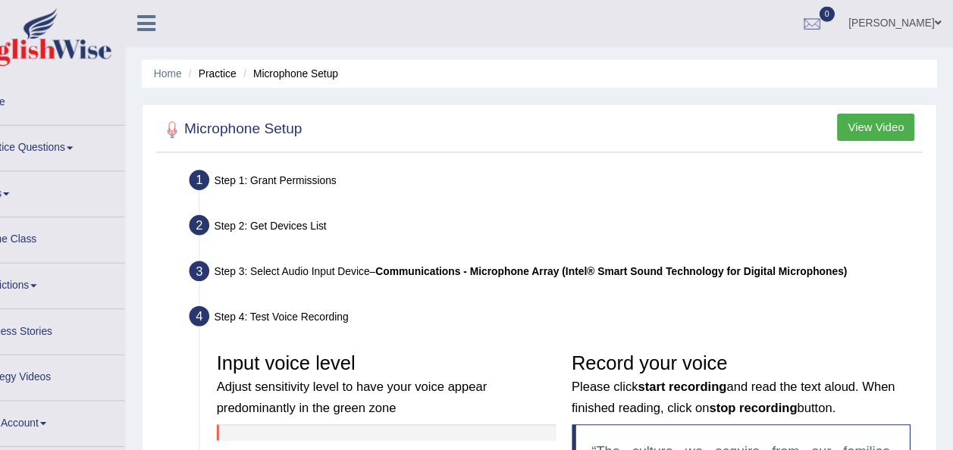
click at [883, 118] on button "View Video" at bounding box center [880, 120] width 73 height 26
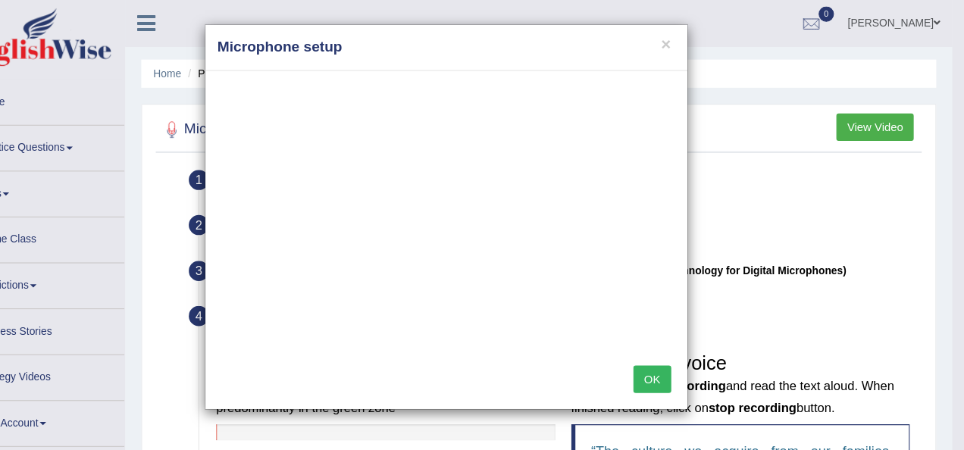
click at [399, 327] on div at bounding box center [476, 199] width 453 height 265
click at [682, 41] on button "×" at bounding box center [683, 41] width 9 height 16
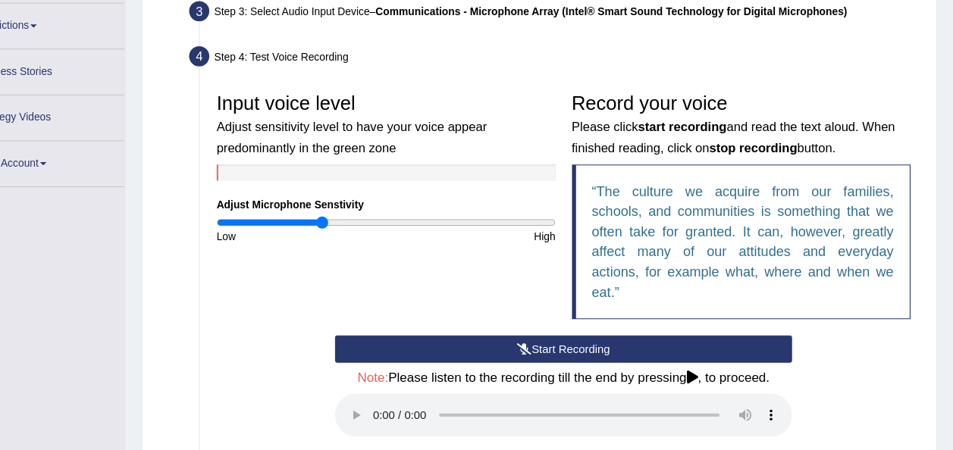
scroll to position [220, 0]
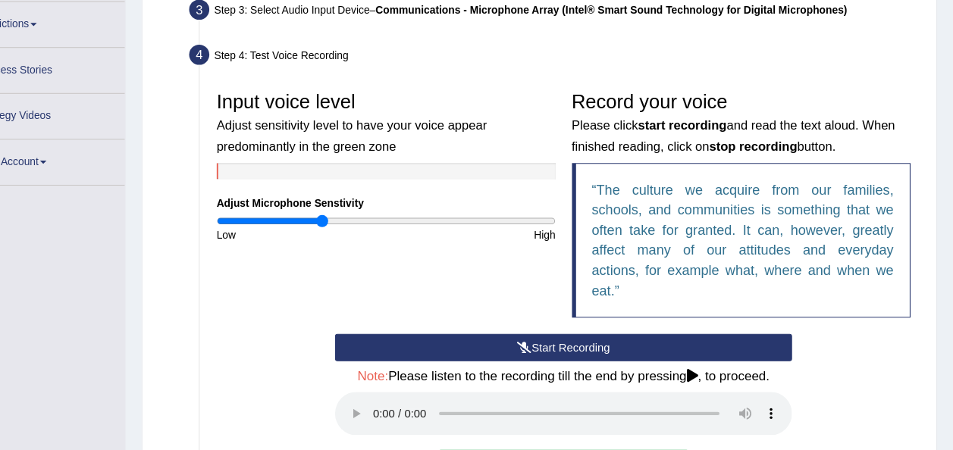
click at [486, 349] on button "Start Recording" at bounding box center [587, 353] width 430 height 26
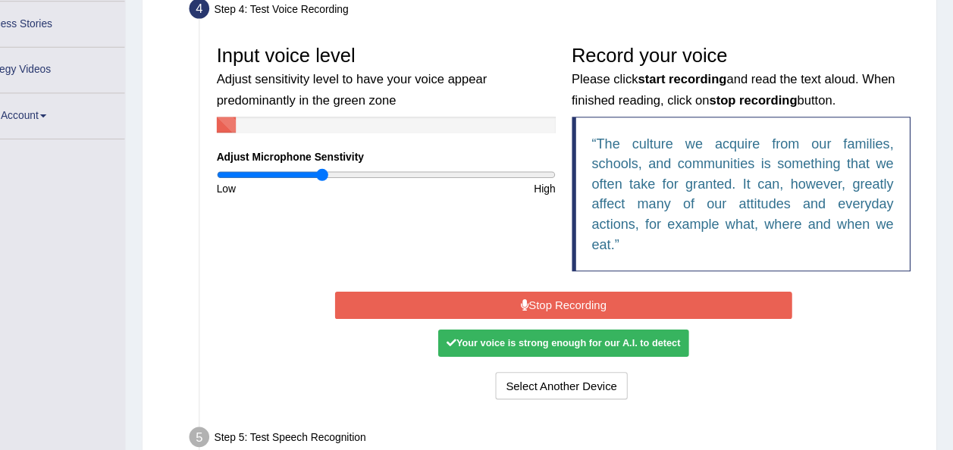
scroll to position [262, 0]
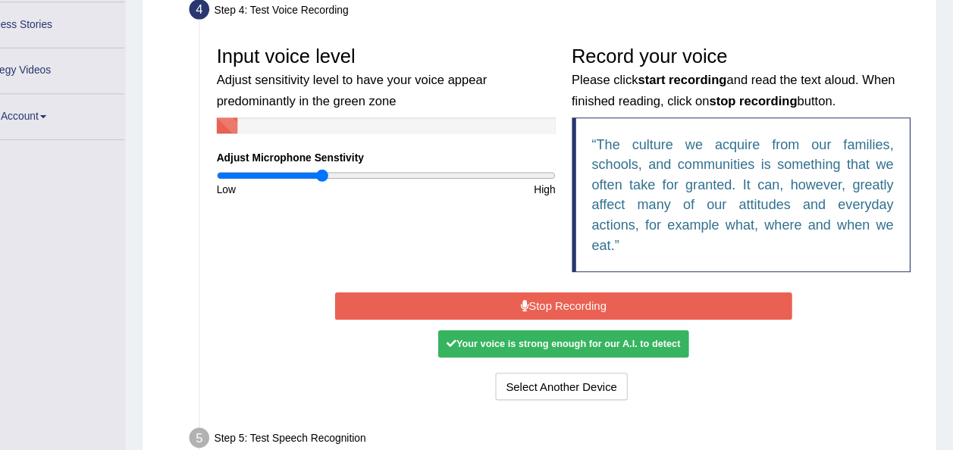
click at [512, 310] on button "Stop Recording" at bounding box center [587, 315] width 430 height 26
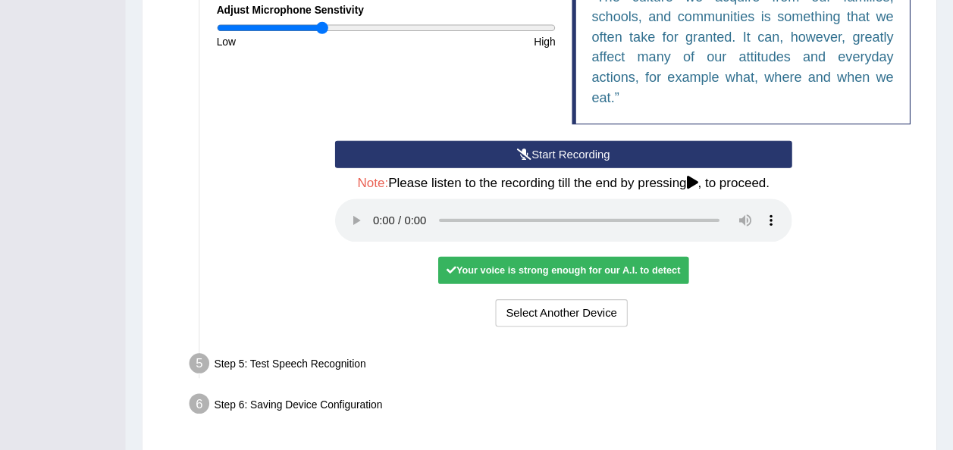
scroll to position [401, 0]
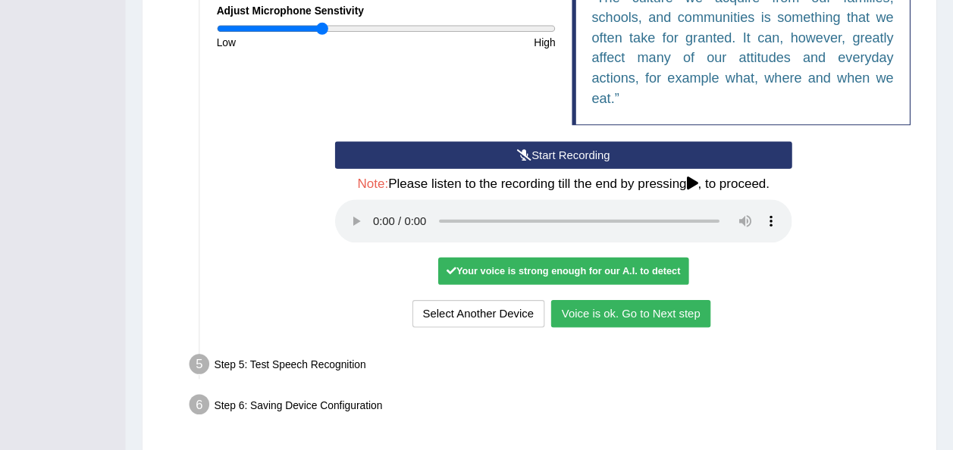
click at [587, 318] on button "Voice is ok. Go to Next step" at bounding box center [650, 322] width 150 height 26
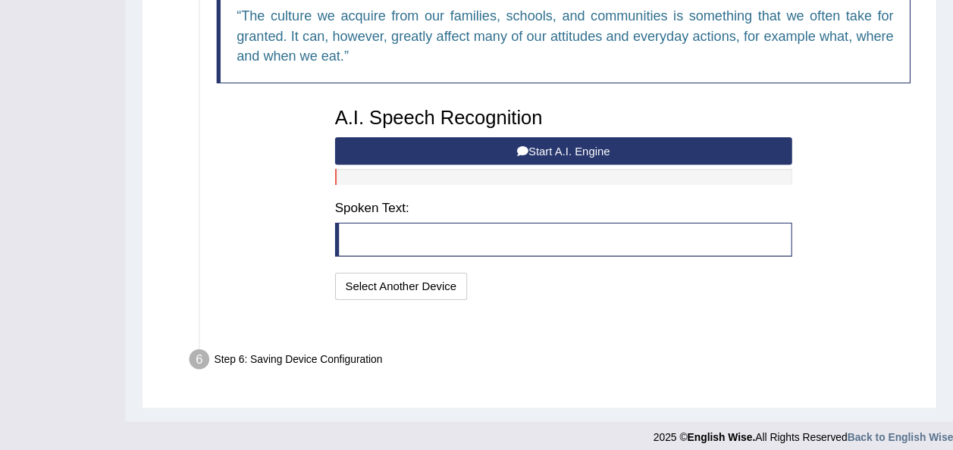
scroll to position [373, 0]
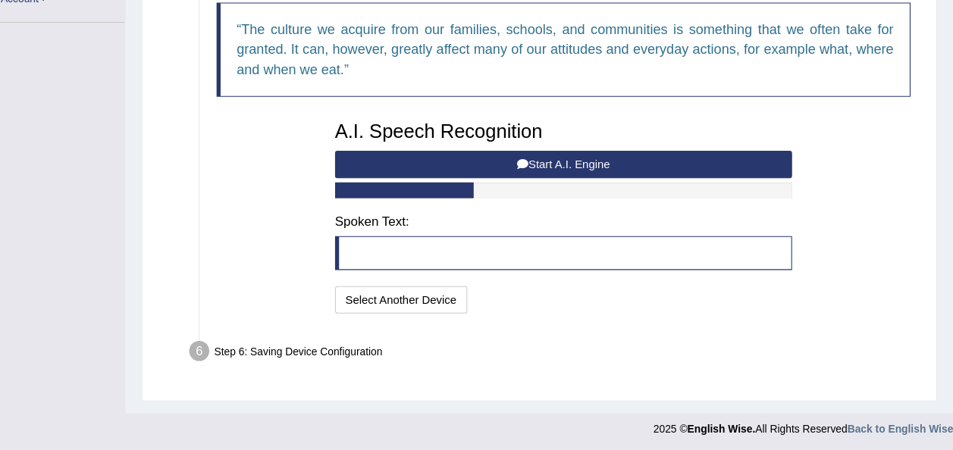
click at [289, 352] on div "Step 6: Saving Device Configuration" at bounding box center [578, 359] width 703 height 33
